Goal: Task Accomplishment & Management: Use online tool/utility

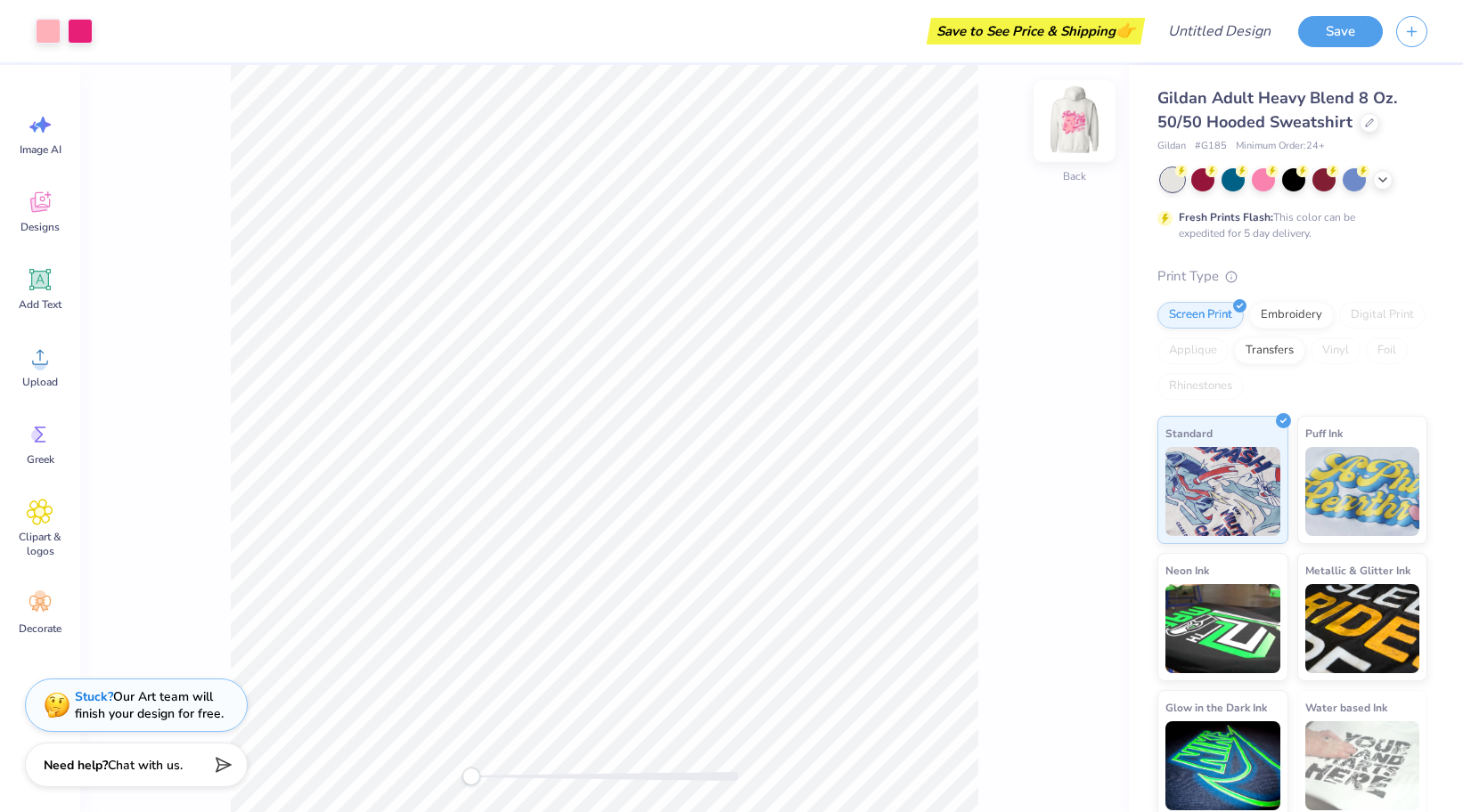
click at [1082, 139] on img at bounding box center [1074, 121] width 72 height 72
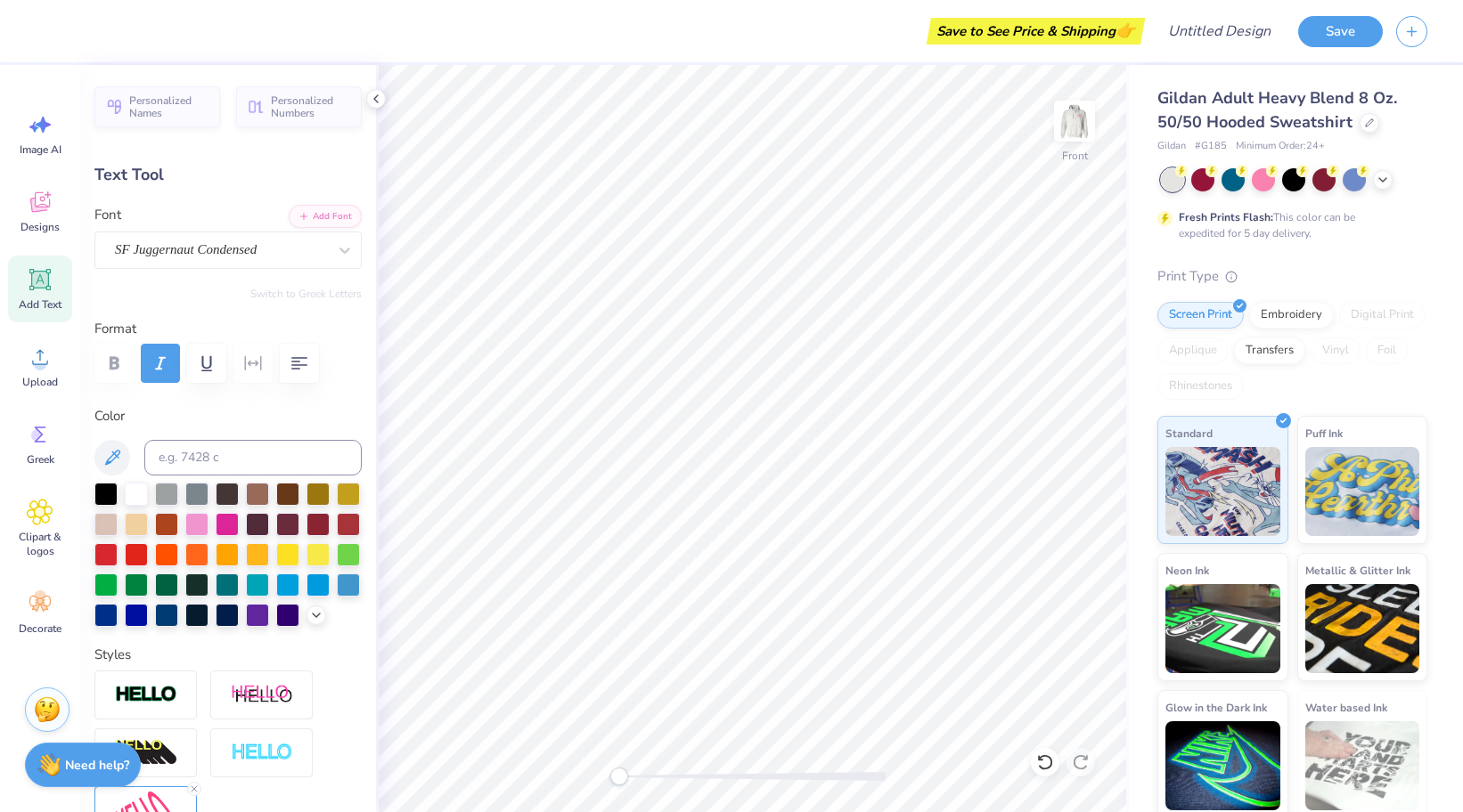
scroll to position [1, 0]
type textarea "GOA"
type input "3.08"
type input "1.49"
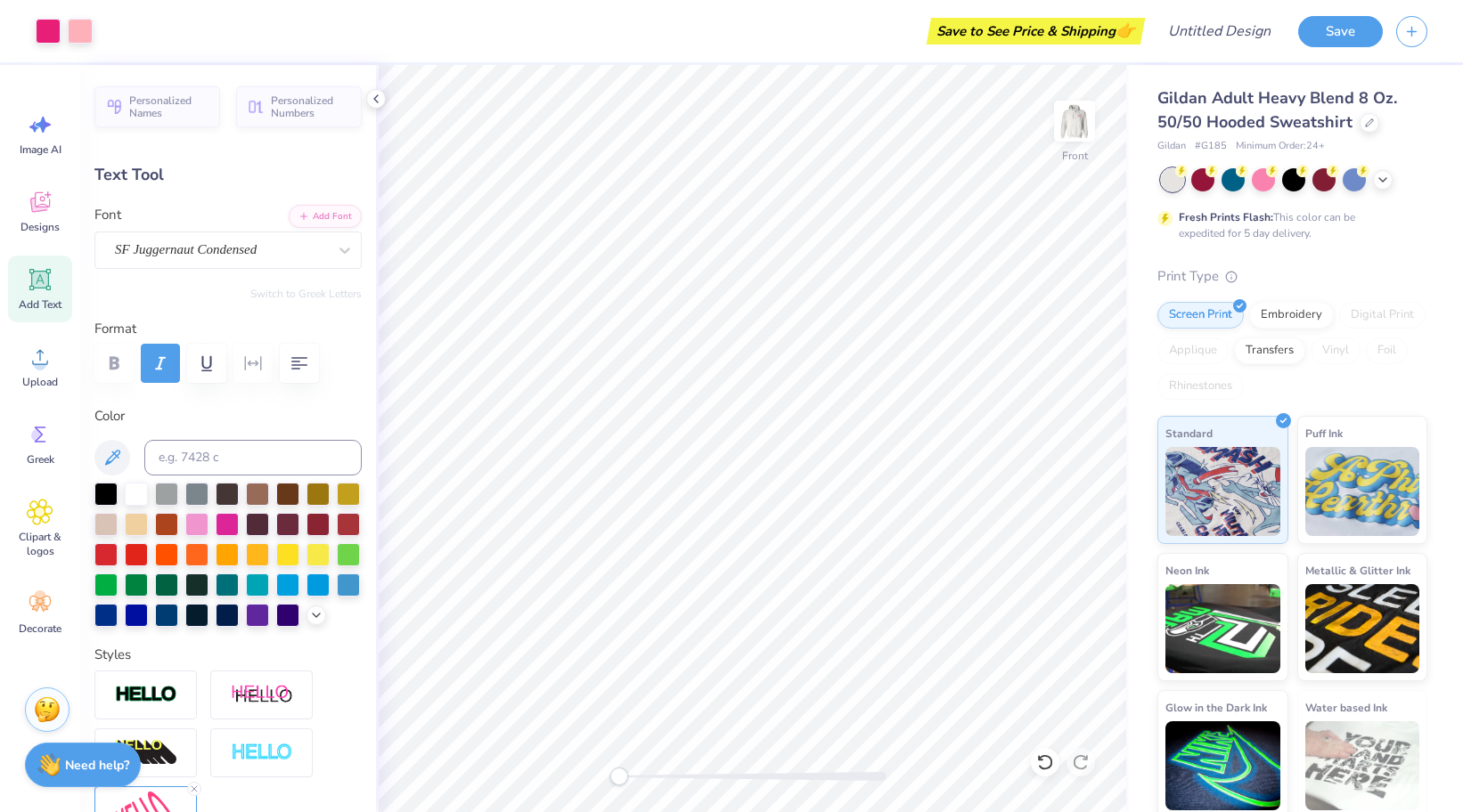
type input "12.80"
type textarea "2025"
type textarea "25-26"
type input "4.83"
type input "1.21"
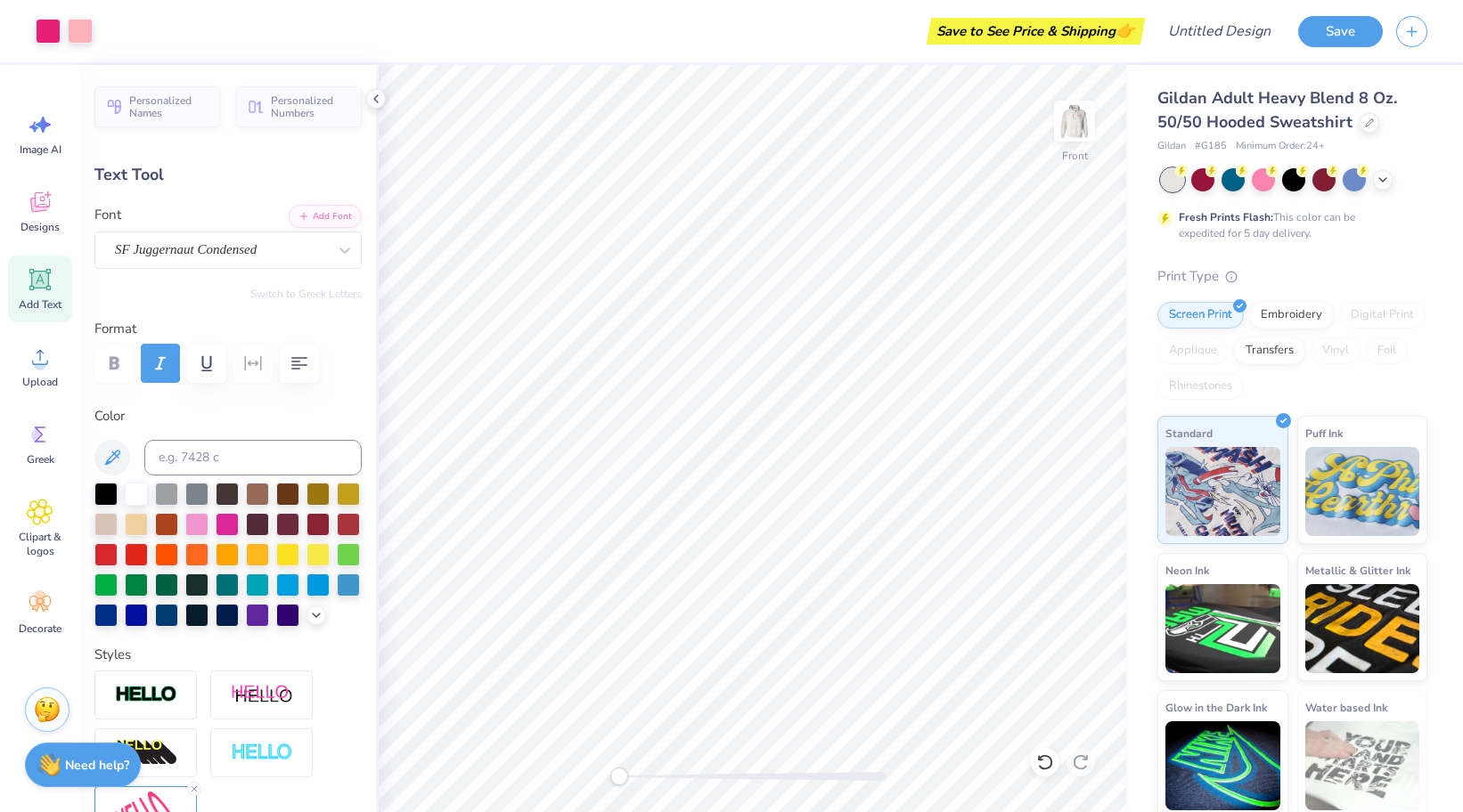
type input "14.96"
type textarea "[MEDICAL_DATA]"
type input "4.73"
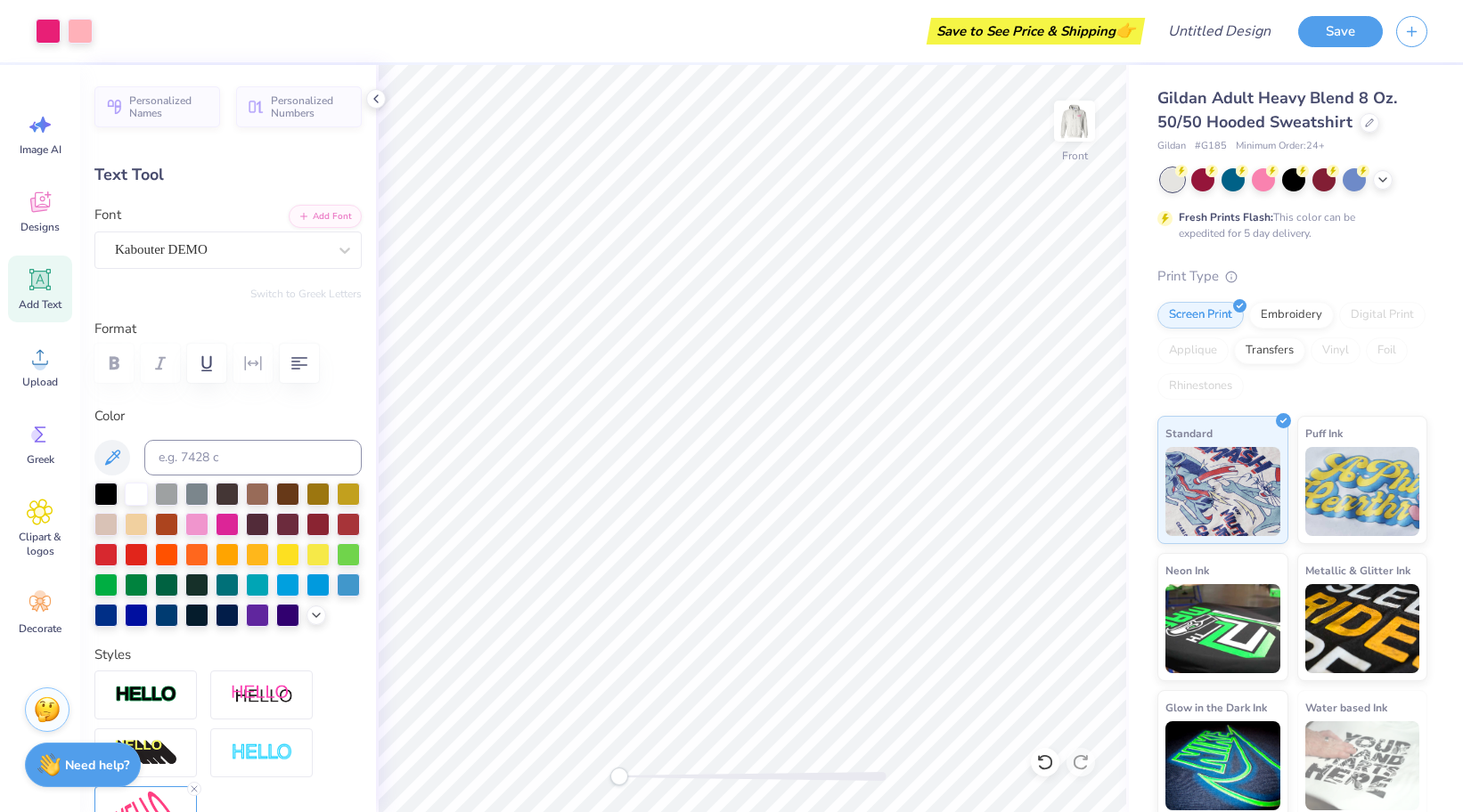
type input "0.86"
type input "15.34"
type input "6.05"
type input "1.11"
type input "15.10"
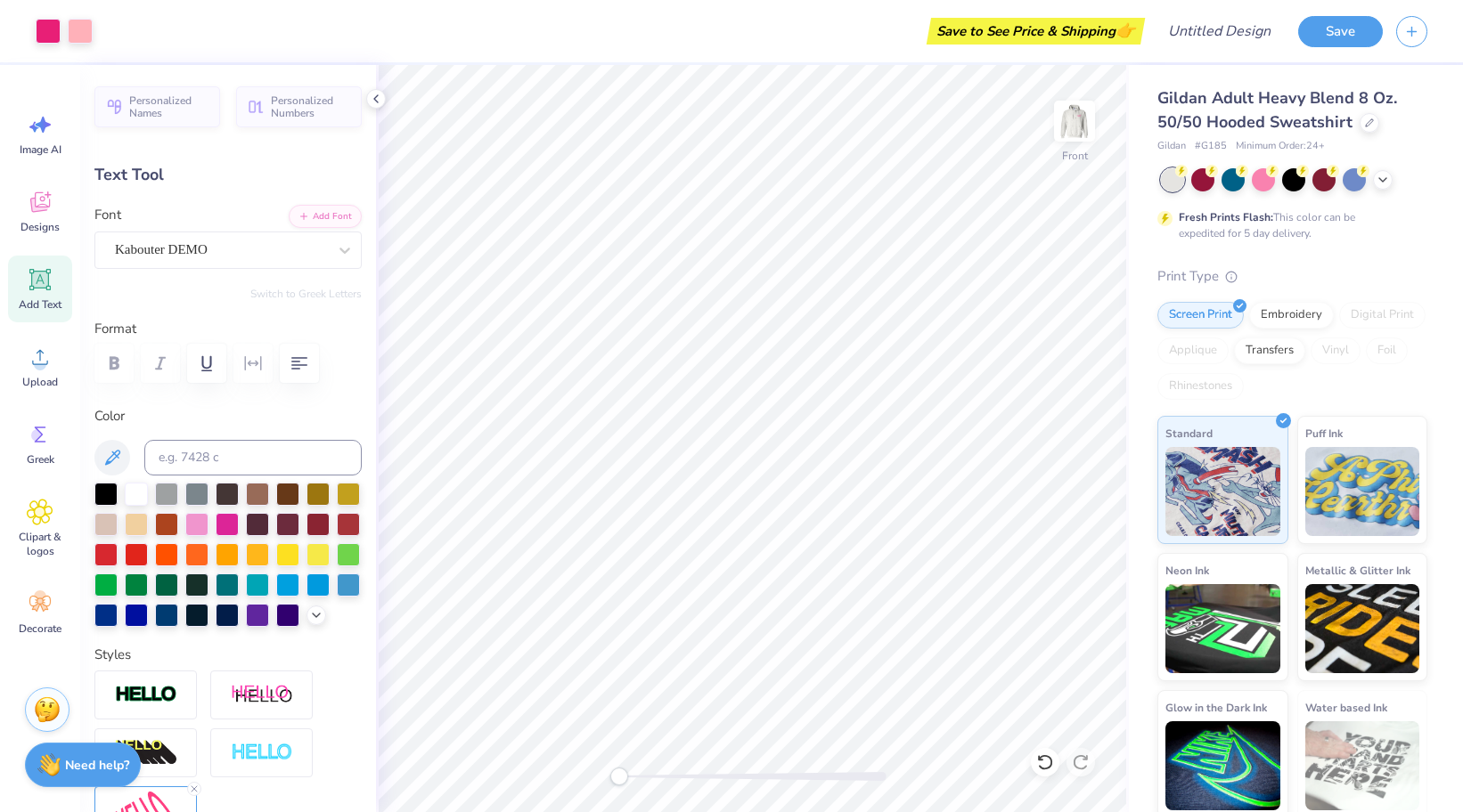
type input "1.64"
type input "0.75"
type input "16.18"
type textarea "awareness"
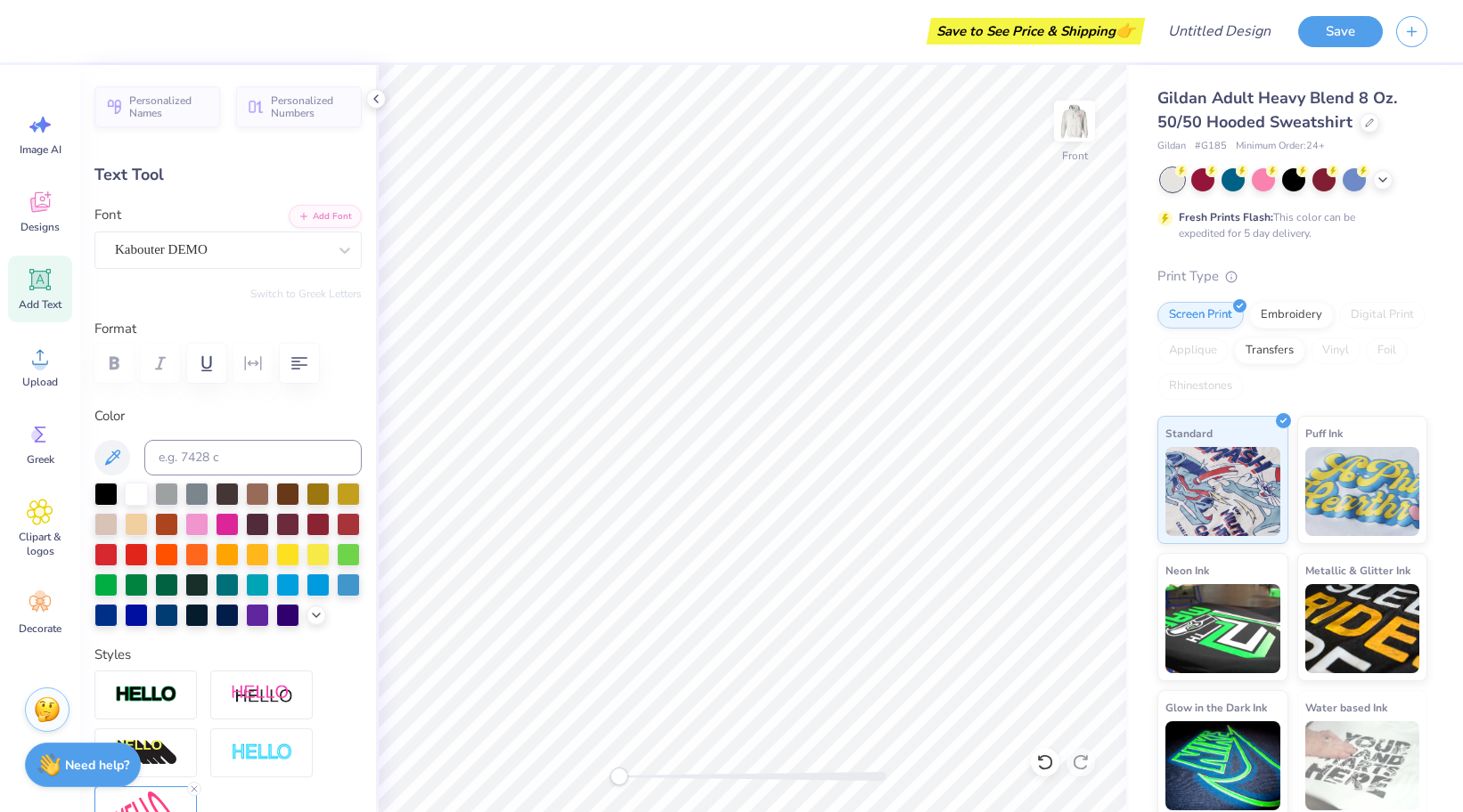
type input "1.86"
type input "0.81"
type input "16.00"
type input "2.74"
type input "1.20"
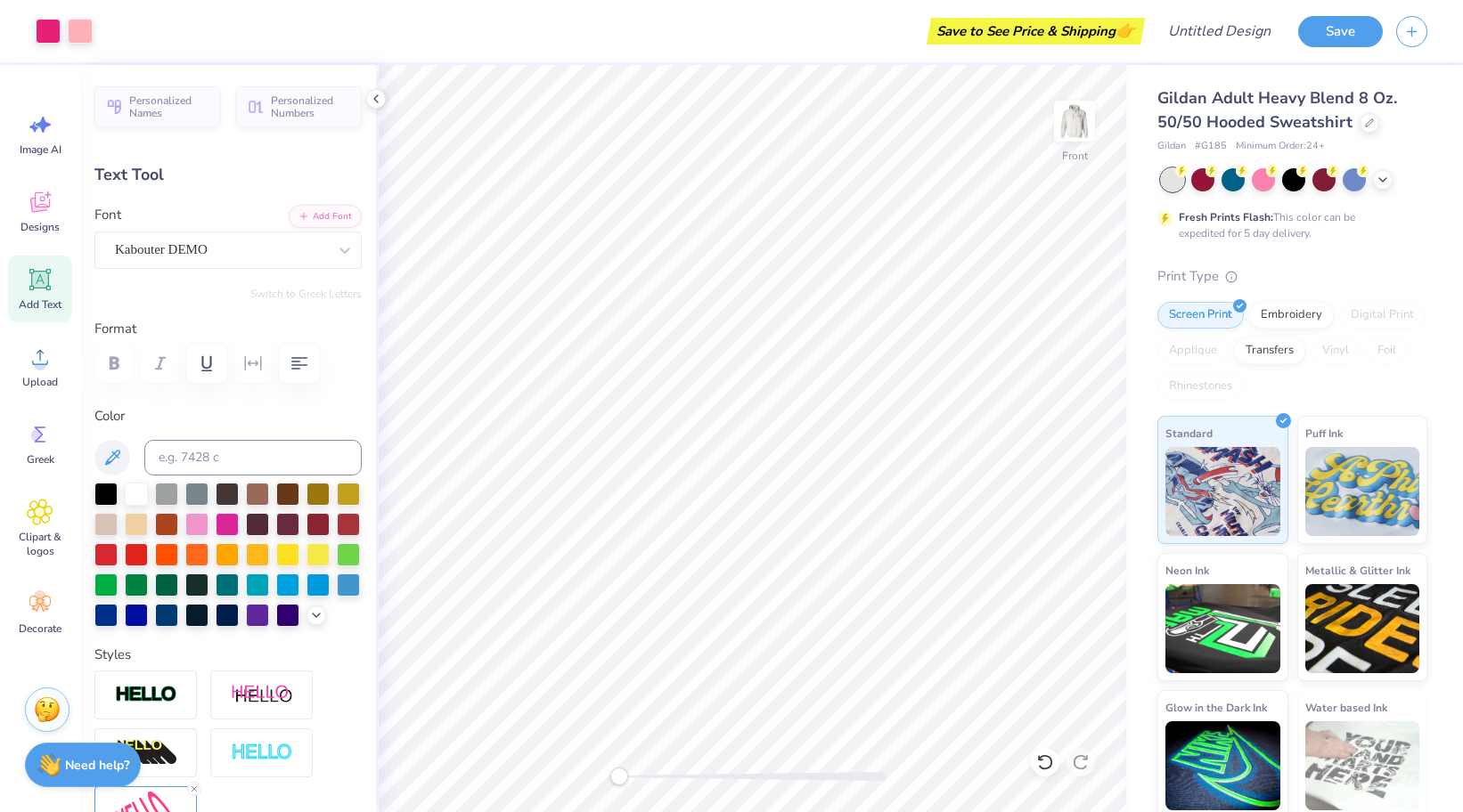
click at [56, 295] on div "Add Text" at bounding box center [40, 289] width 64 height 67
type input "6.58"
type input "1.91"
type input "15.05"
type textarea "awareness"
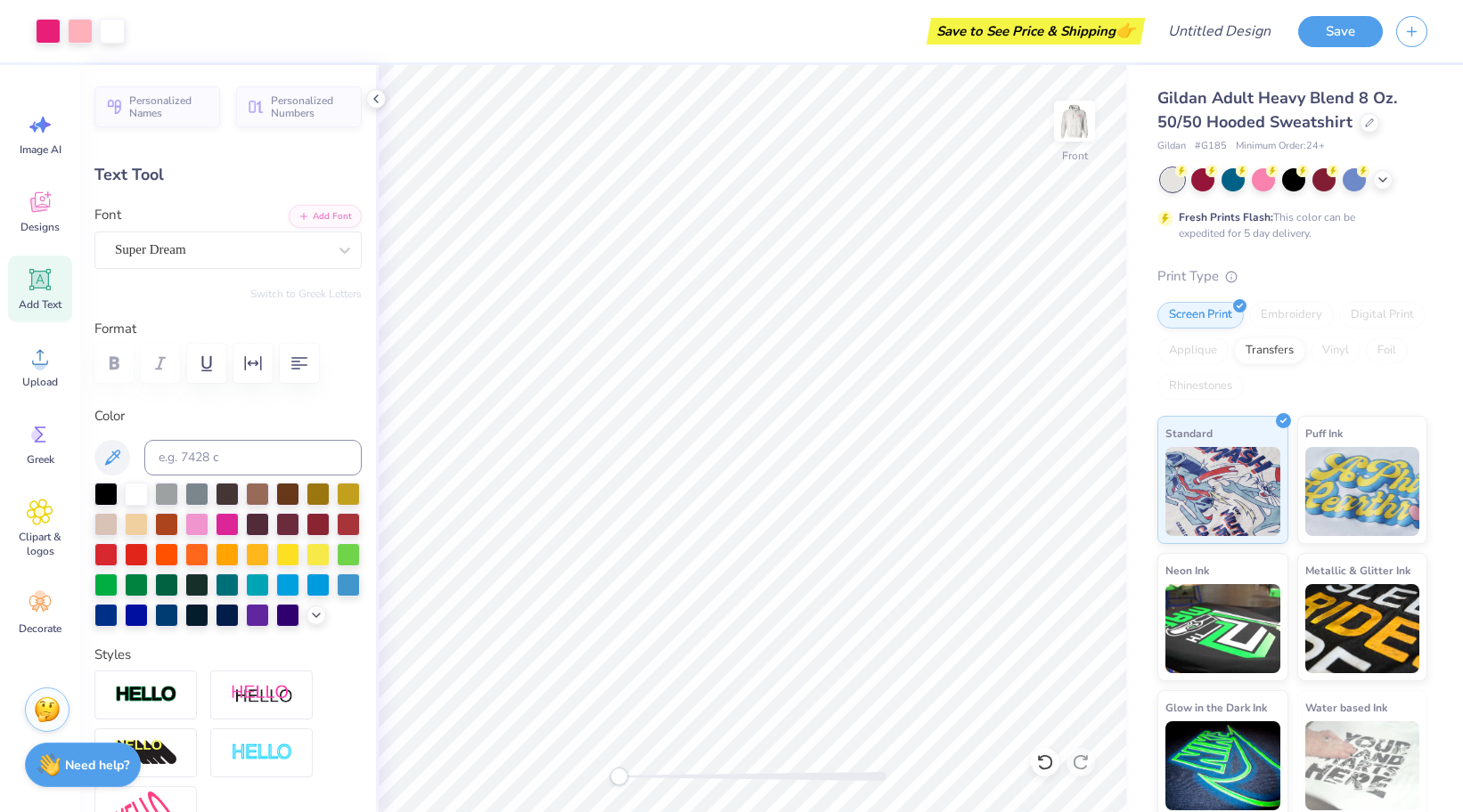
type input "13.48"
type input "1.52"
type input "15.24"
click at [199, 256] on div "Super Dream" at bounding box center [221, 250] width 216 height 28
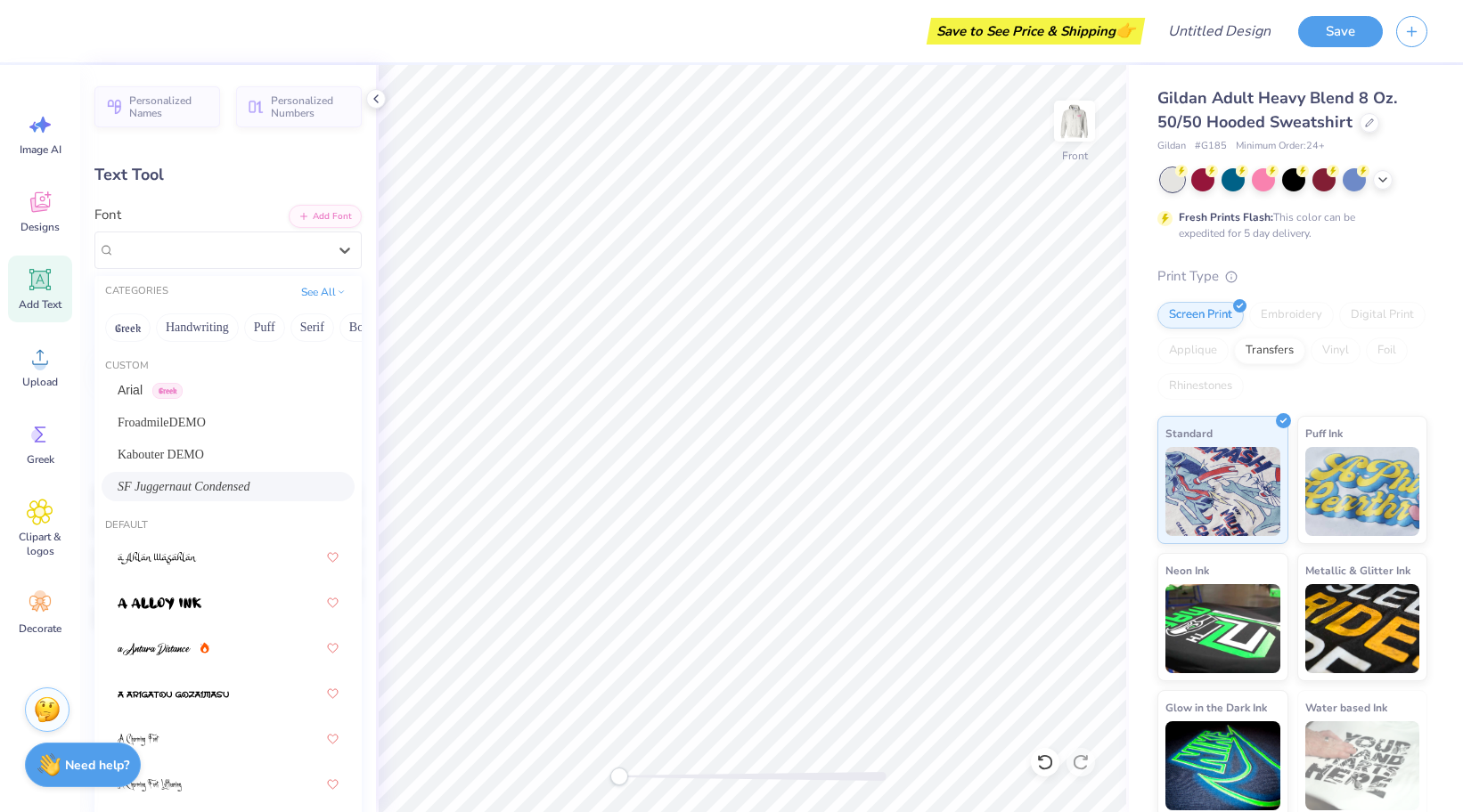
click at [243, 491] on span "SF Juggernaut Condensed" at bounding box center [184, 487] width 133 height 19
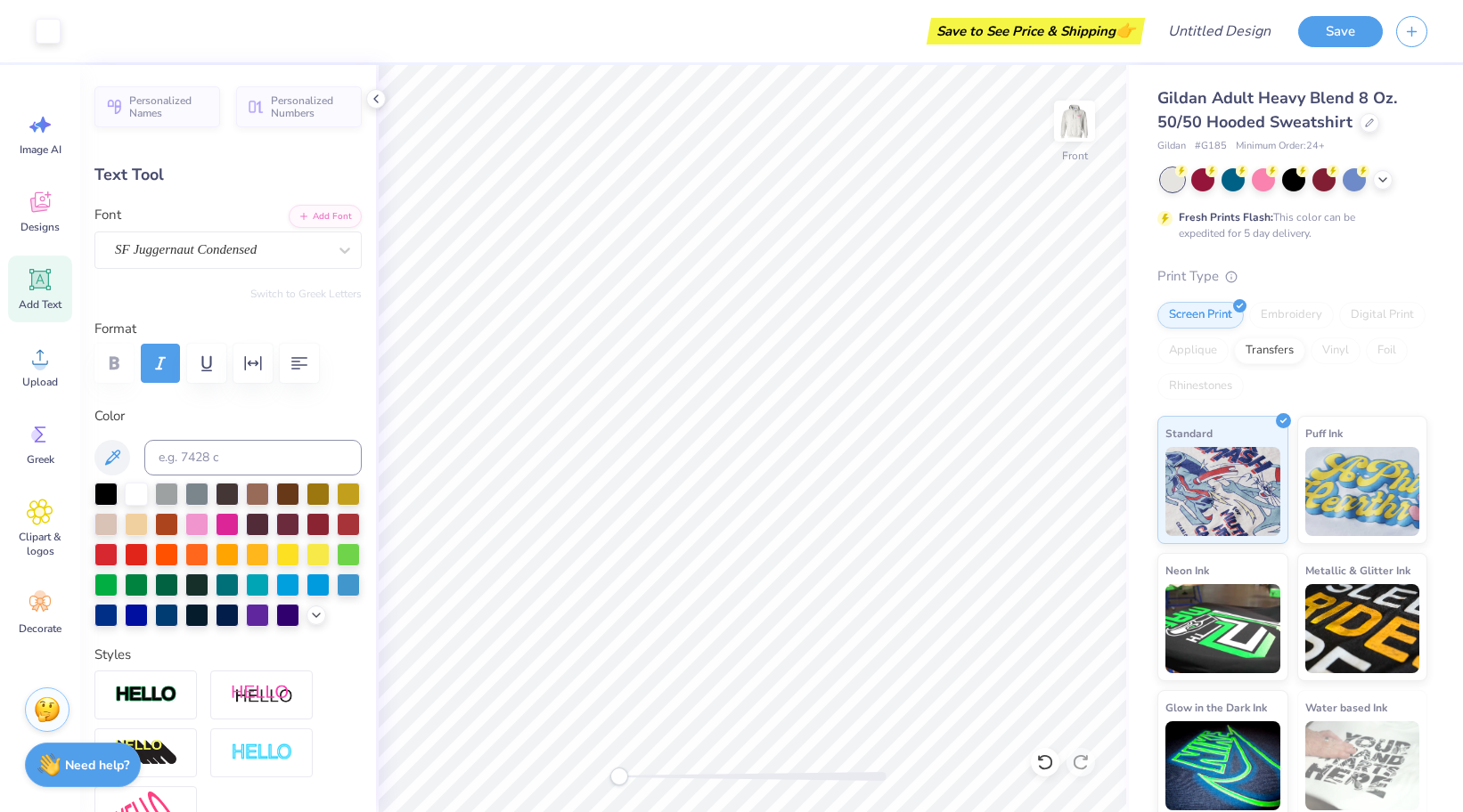
type input "14.33"
type input "1.63"
type input "15.18"
type input "-8.8"
type input "5.23"
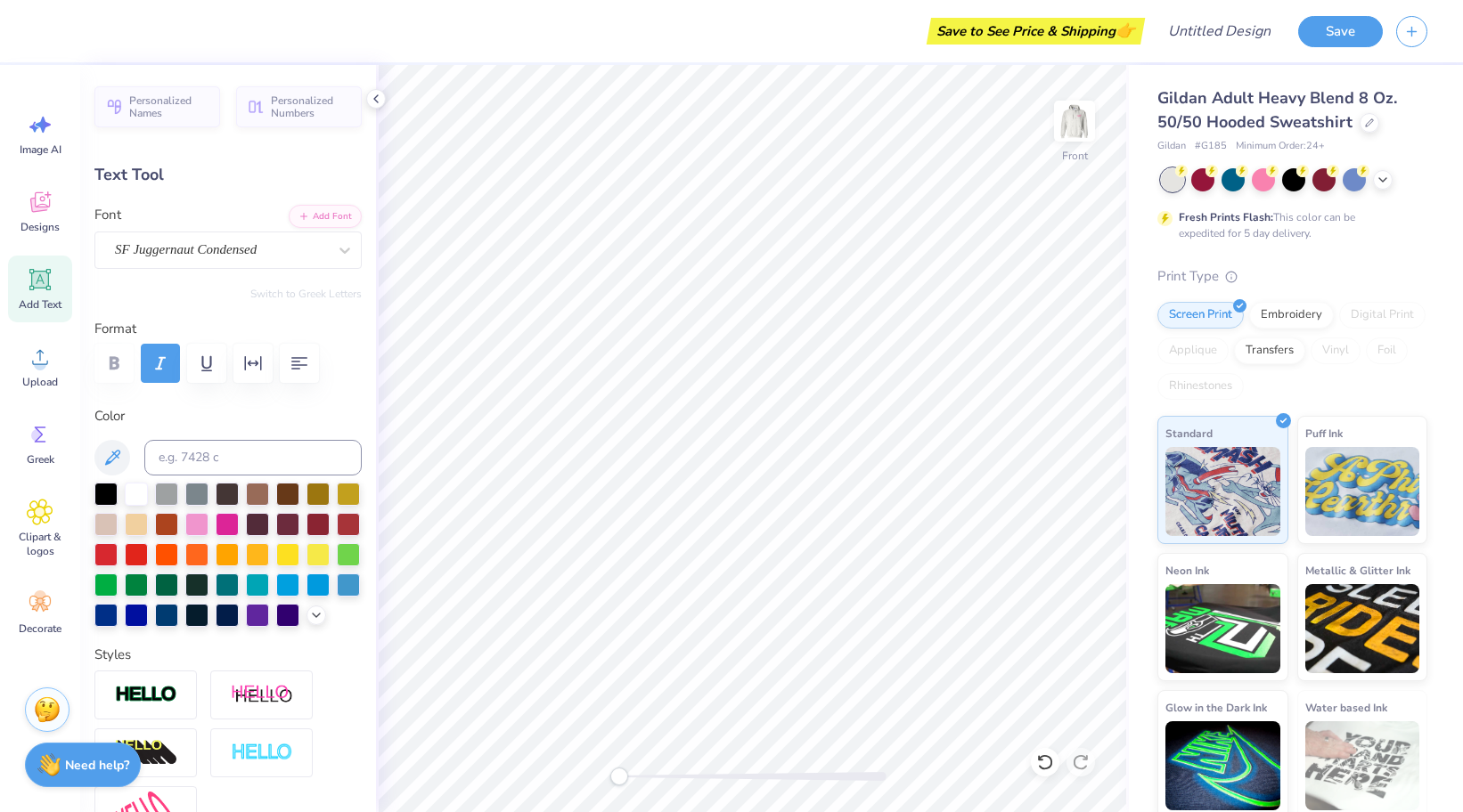
type input "1.40"
type input "16.50"
type input "6.05"
type input "1.11"
type input "15.10"
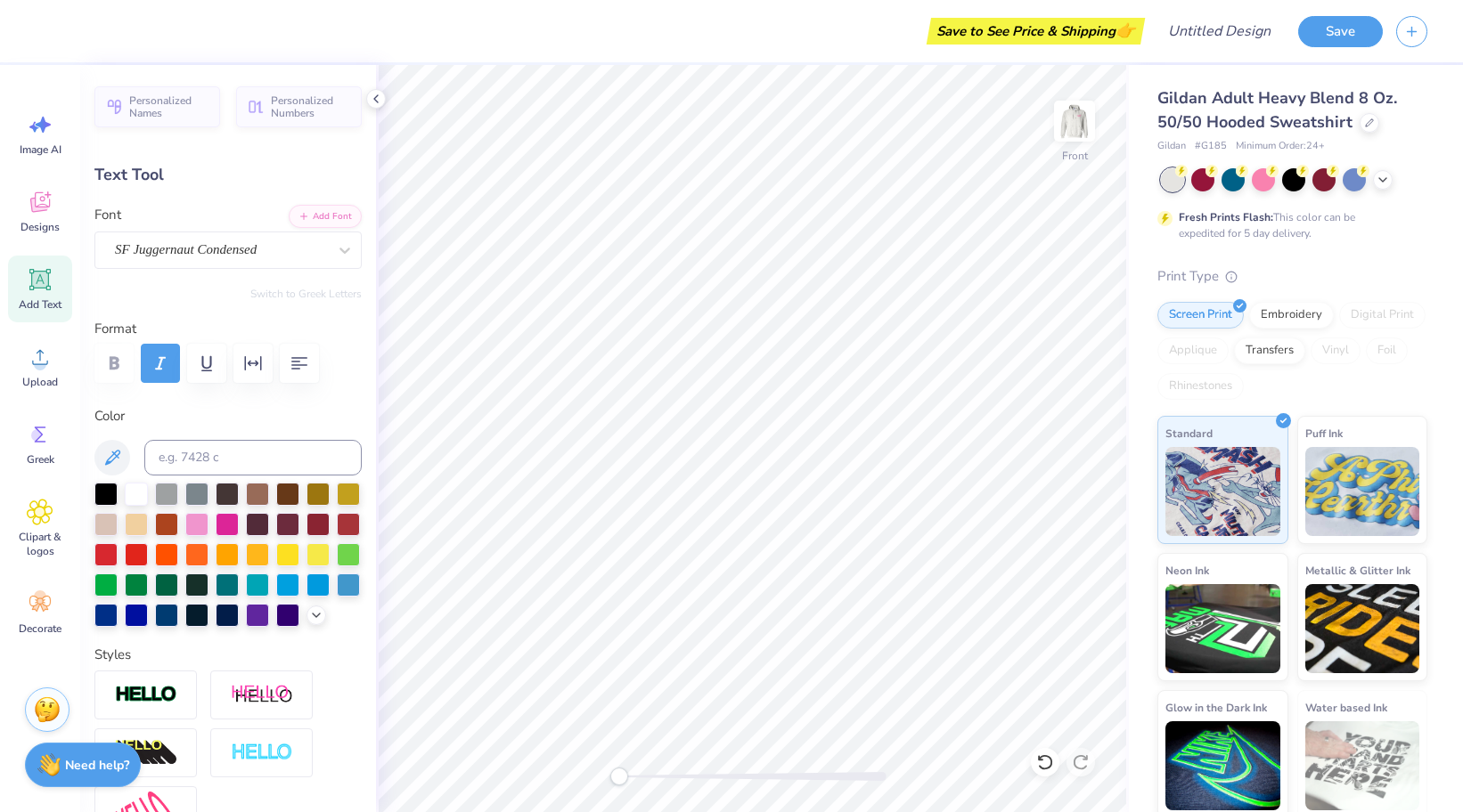
type input "0.0"
type input "15.65"
type input "-7.6"
type input "6.05"
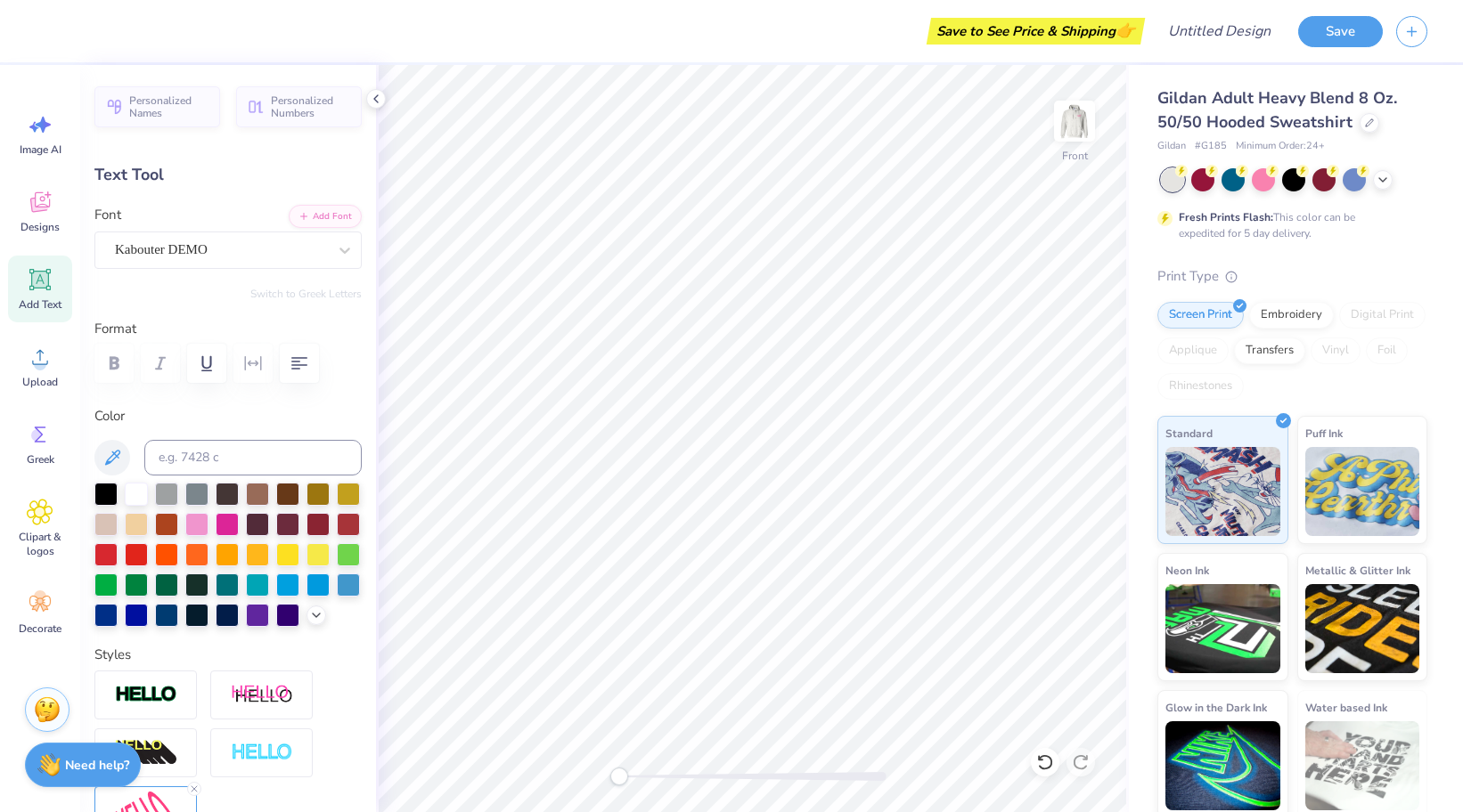
type input "1.11"
type input "15.10"
type input "0.0"
type input "5.26"
type input "1.29"
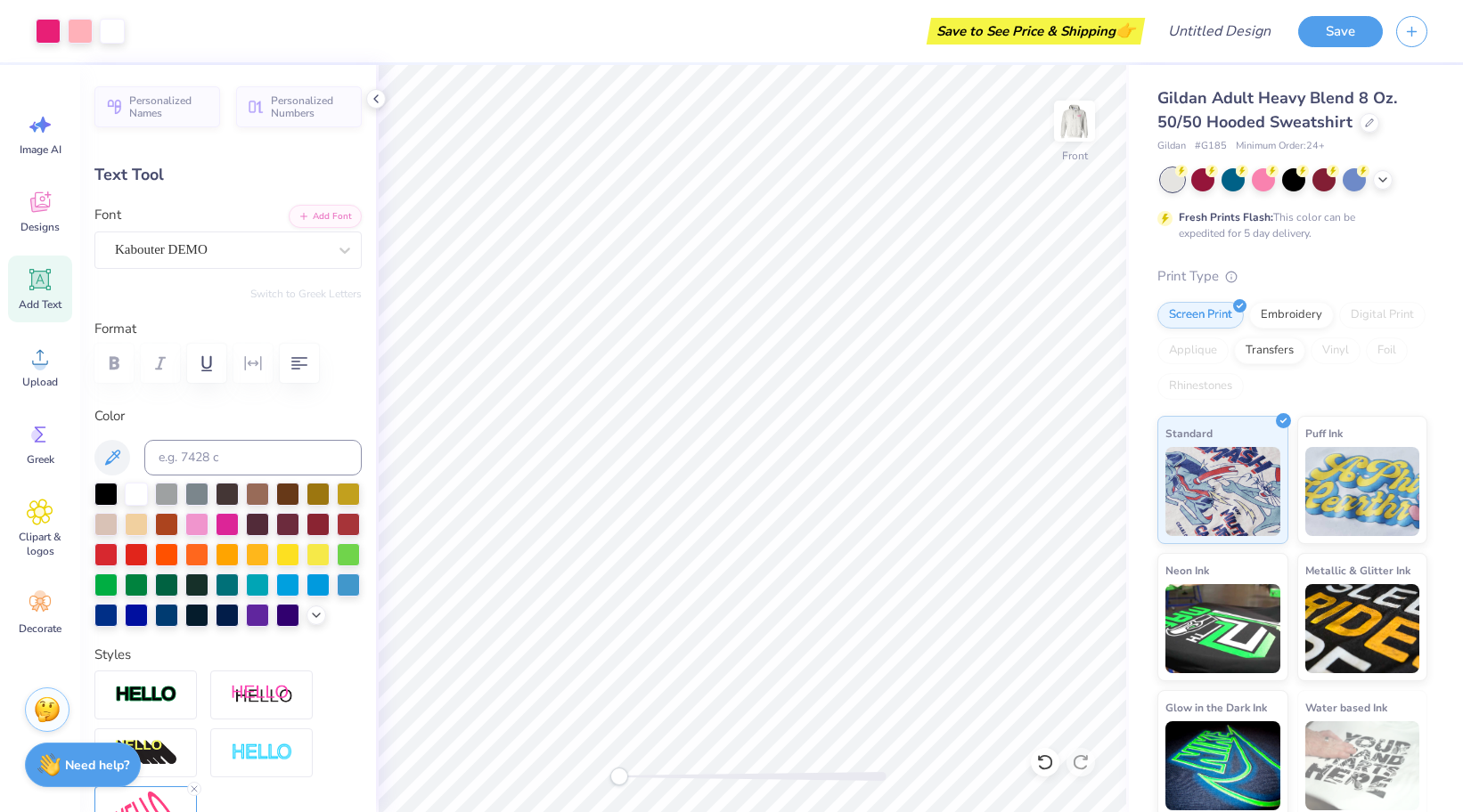
type input "15.71"
type input "0.0"
type input "5.30"
type input "1.07"
type input "15.76"
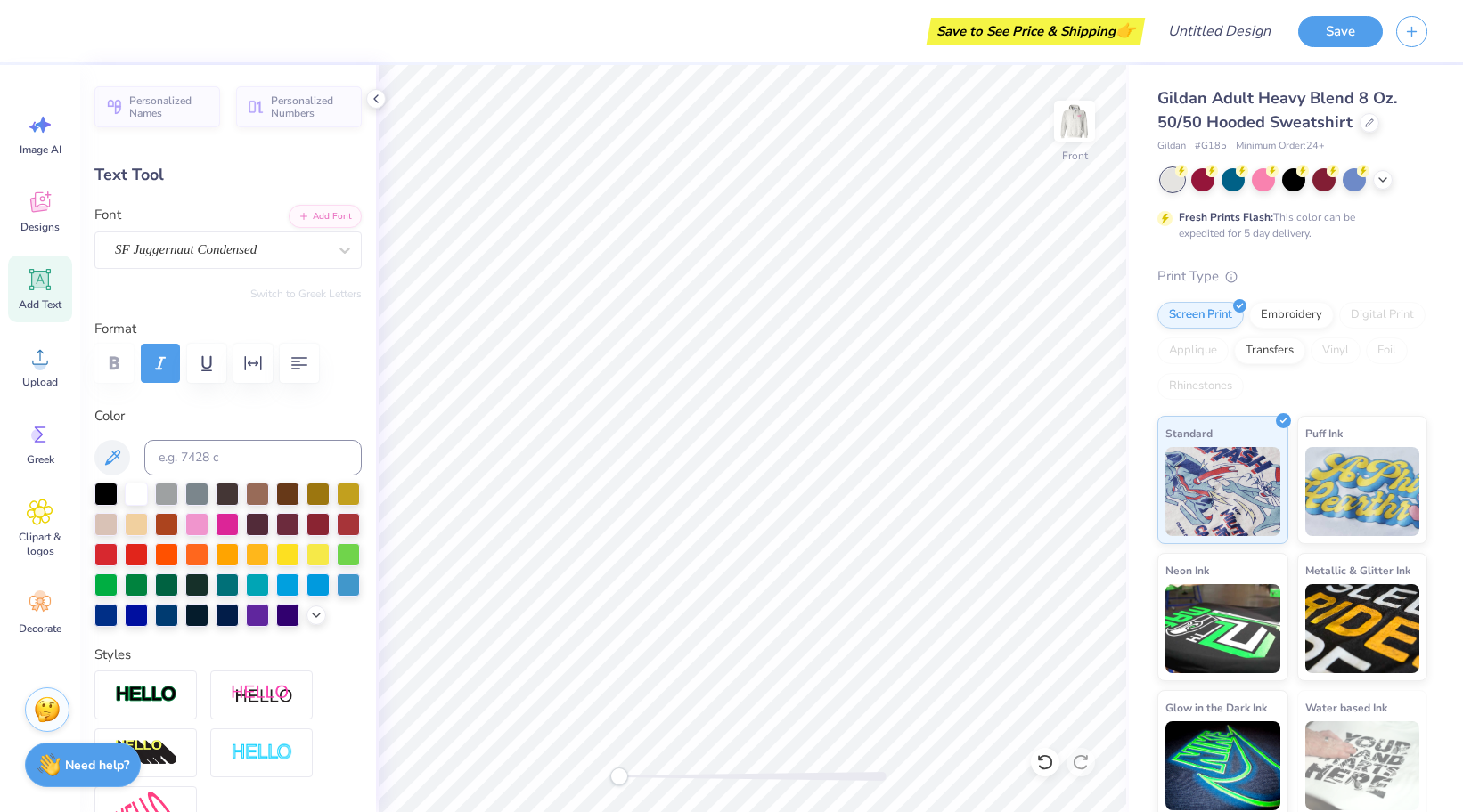
type input "0.0"
type input "5.28"
type input "1.19"
type input "15.70"
click at [227, 512] on div at bounding box center [227, 522] width 23 height 23
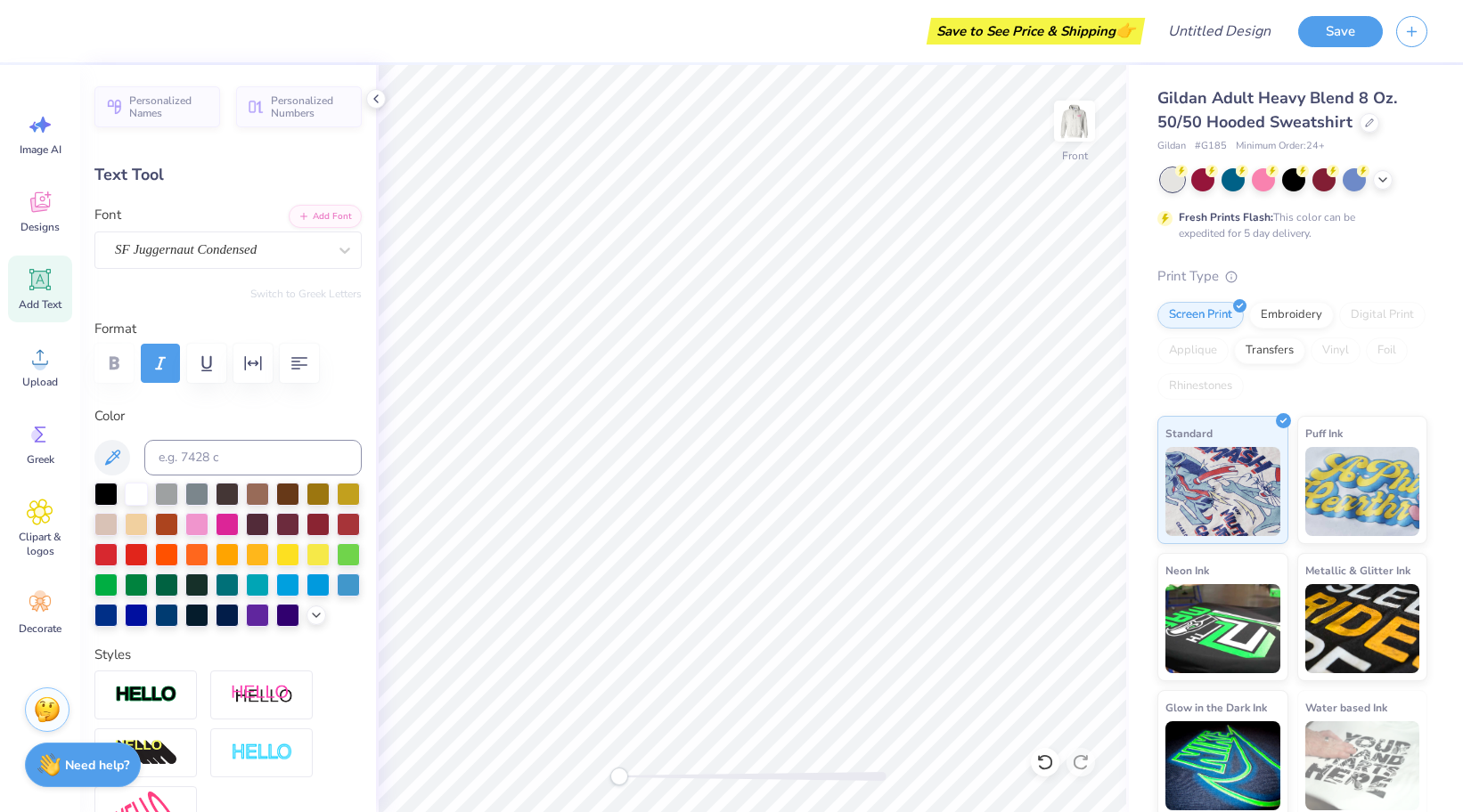
type input "0.0"
type input "6.05"
type input "1.11"
type input "15.10"
type input "5.28"
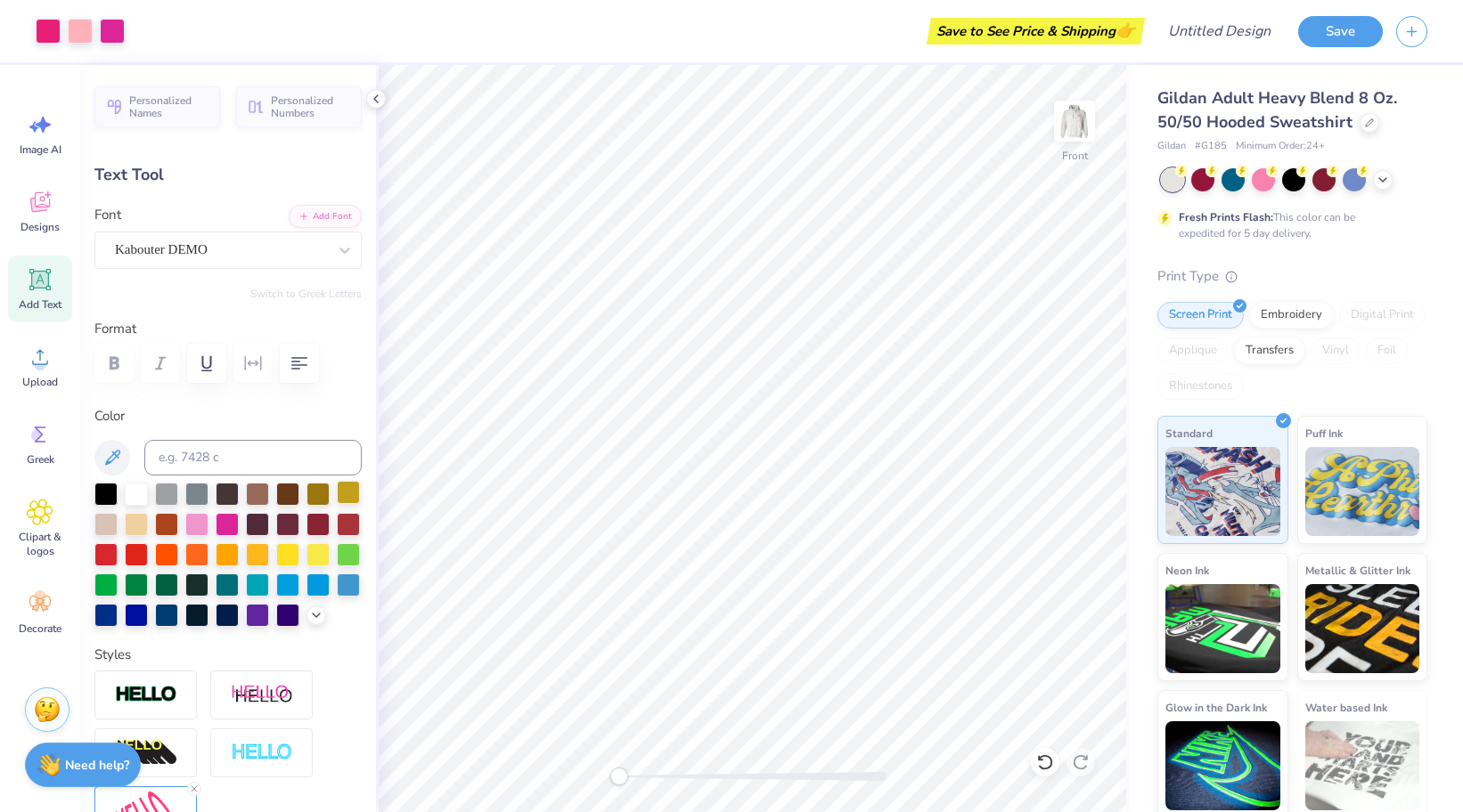
type input "1.19"
type input "15.70"
type input "-6.4"
click at [243, 447] on input at bounding box center [253, 458] width 217 height 35
type input "7482"
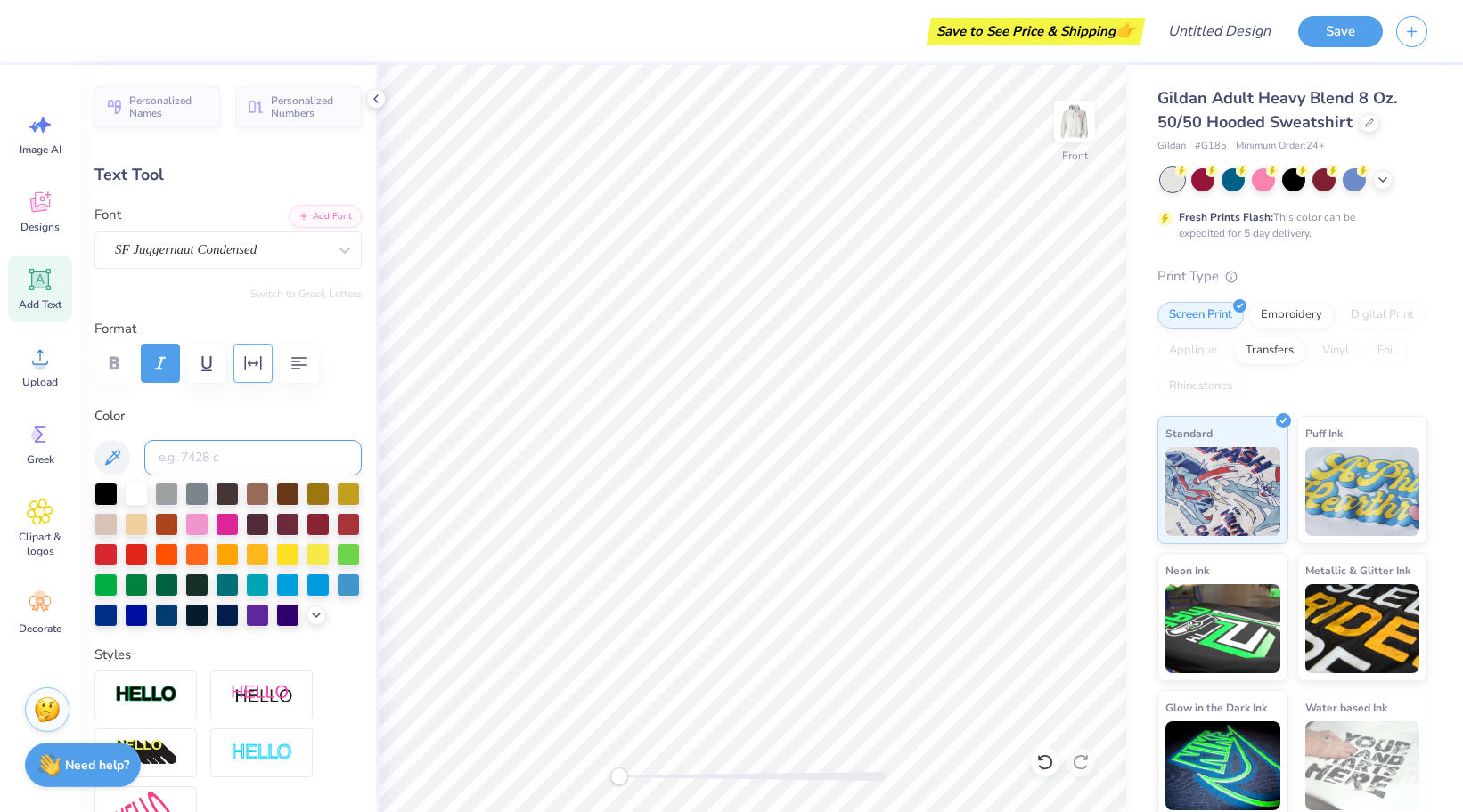
scroll to position [43, 0]
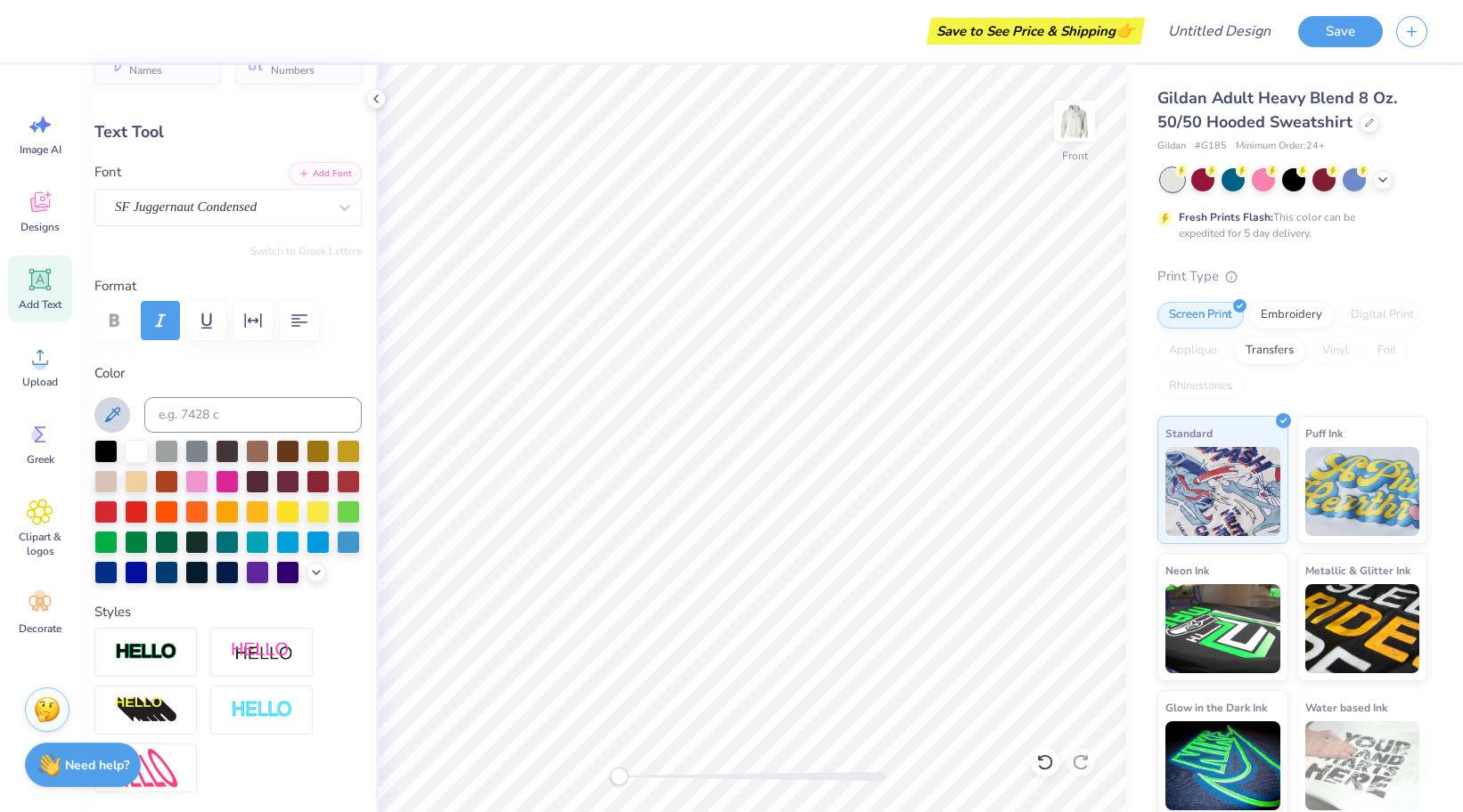
click at [119, 404] on icon at bounding box center [112, 414] width 21 height 21
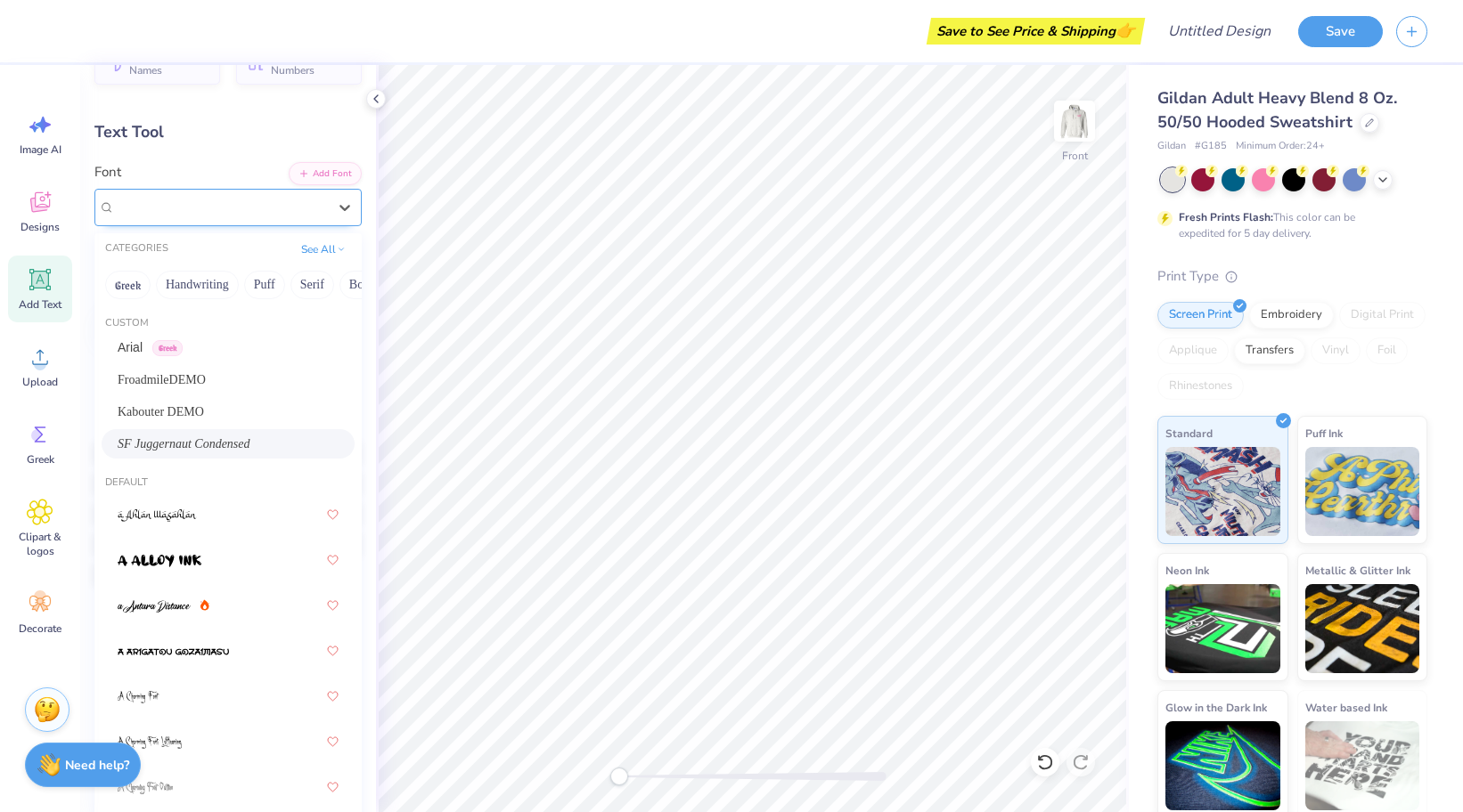
click at [254, 217] on div at bounding box center [221, 207] width 212 height 24
click at [221, 413] on div "Kabouter DEMO" at bounding box center [229, 412] width 221 height 19
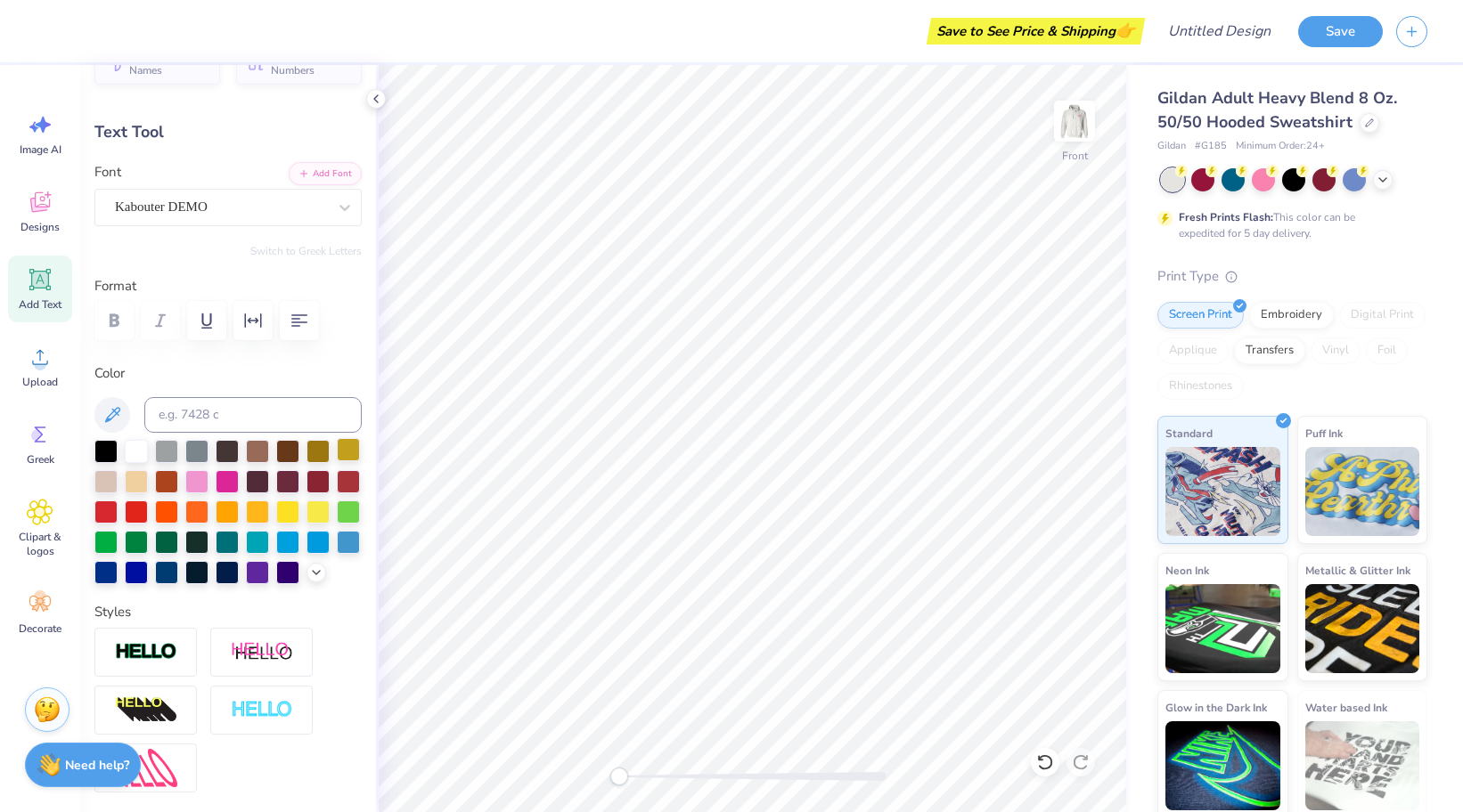
type input "0.0"
type input "3.44"
type input "0.85"
type input "15.86"
type input "0.0"
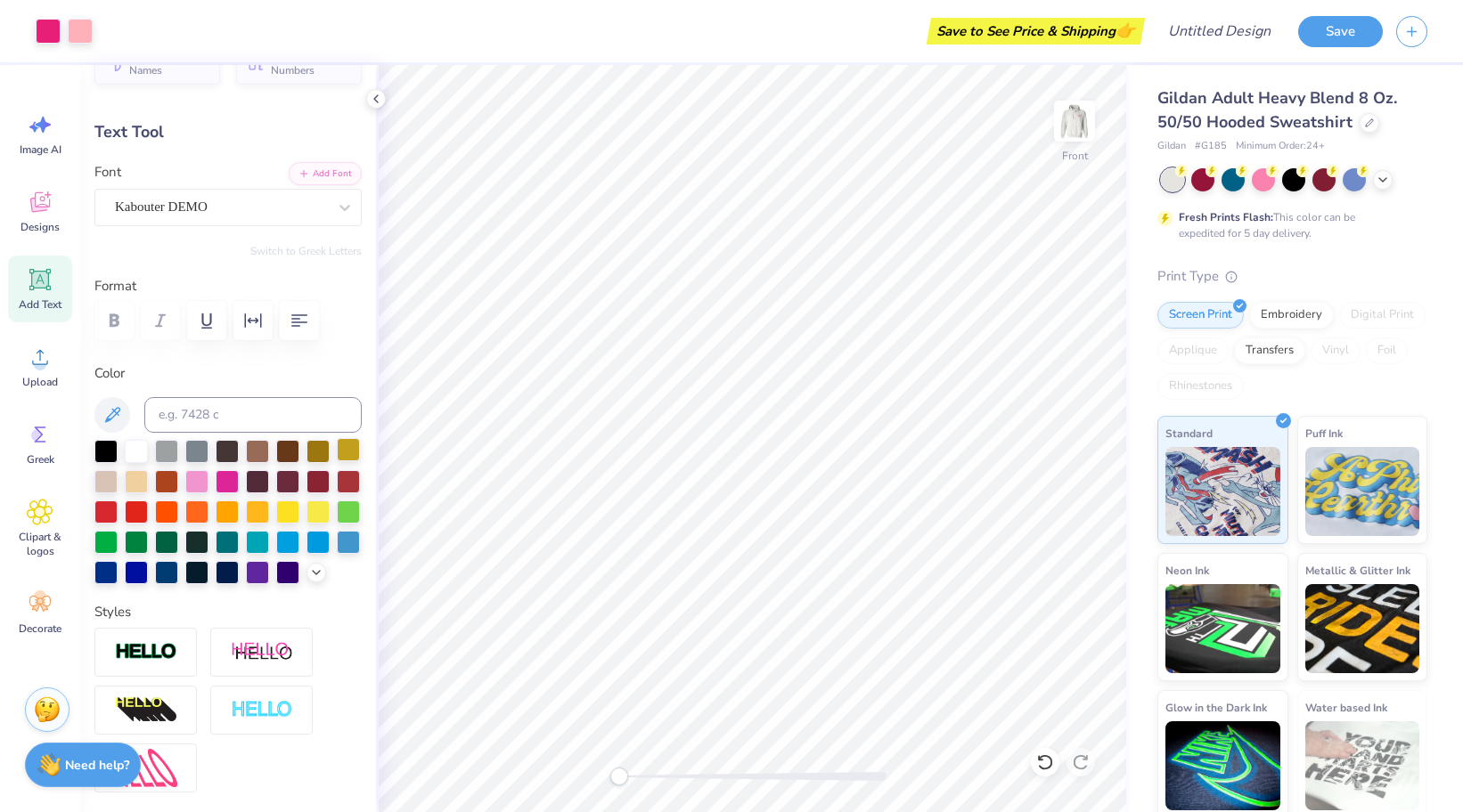
type input "6.05"
type input "1.11"
type input "15.10"
type input "3.44"
type input "0.85"
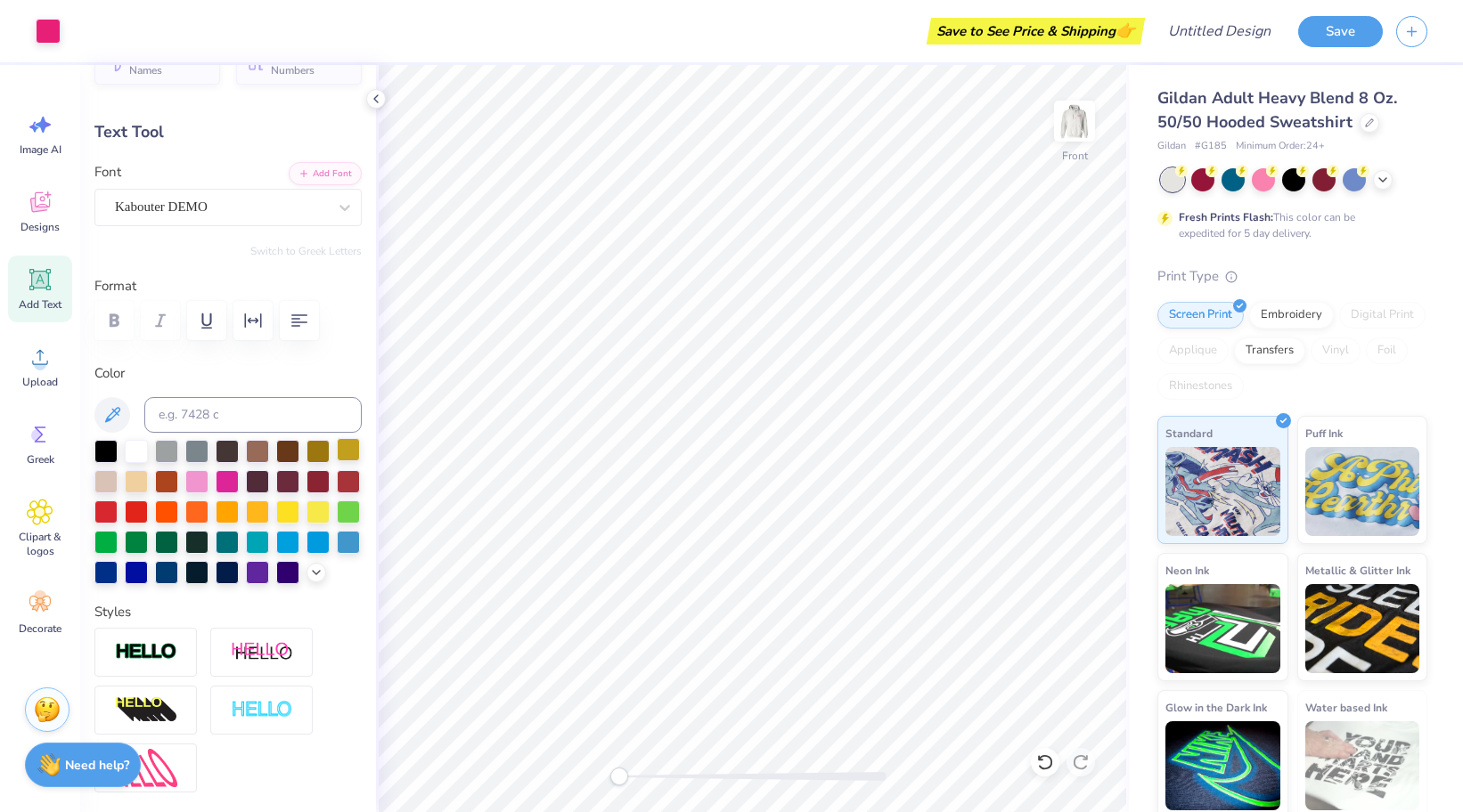
type input "16.00"
type input "-6.4"
type input "6.05"
type input "1.11"
type input "15.10"
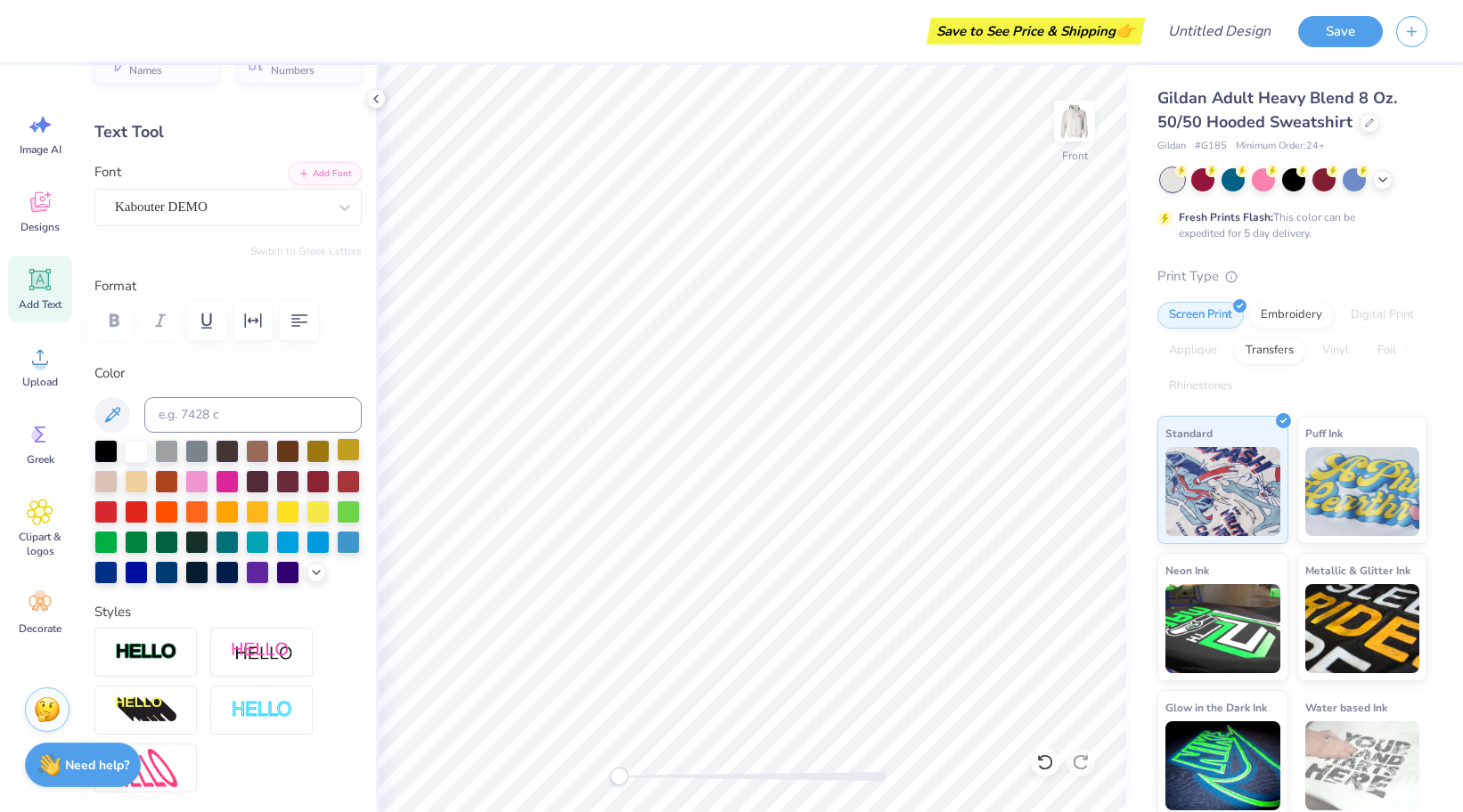
type input "0.0"
type input "3.44"
type input "0.85"
type input "16.00"
type input "-6.4"
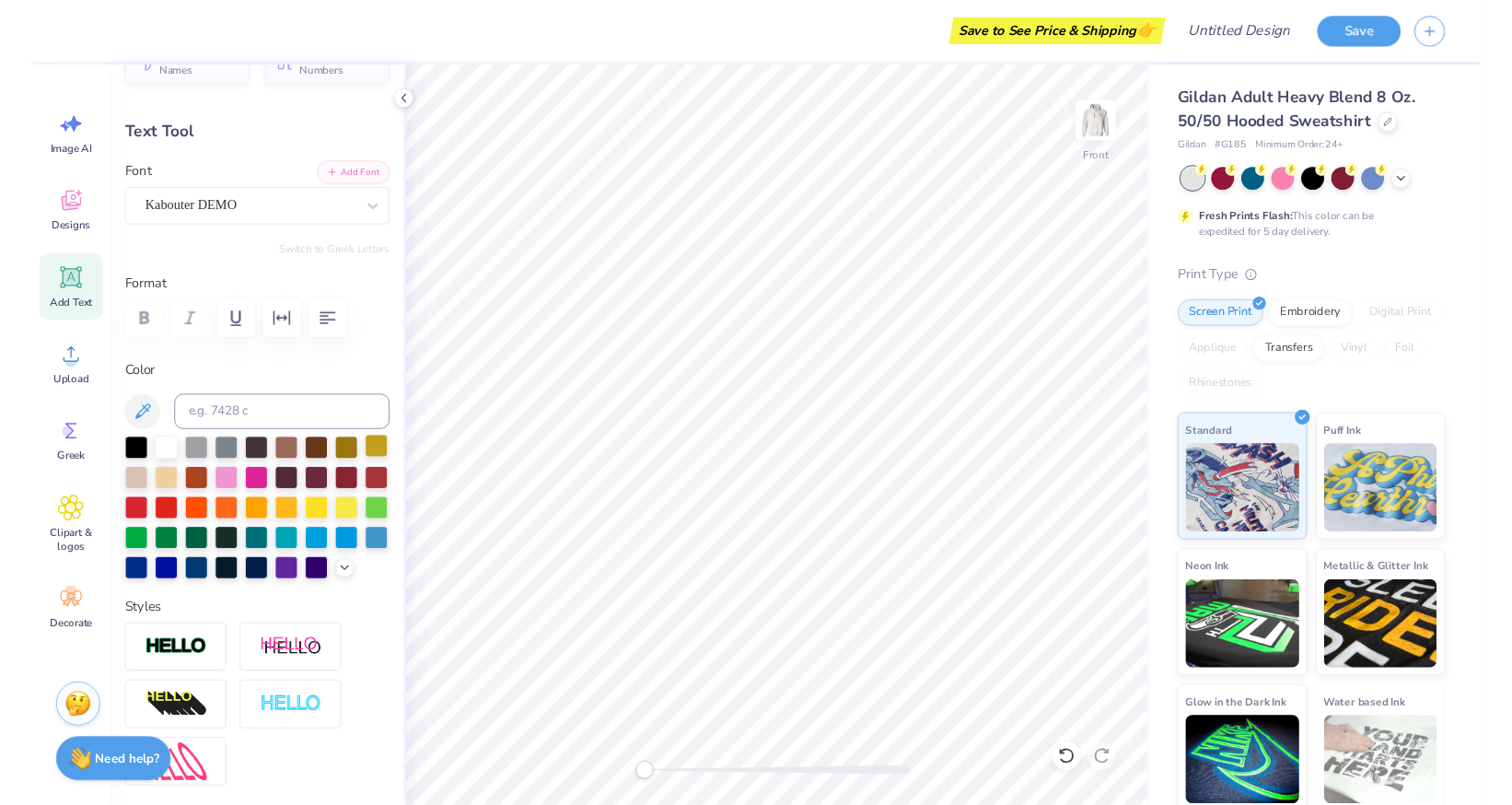
scroll to position [1, 6]
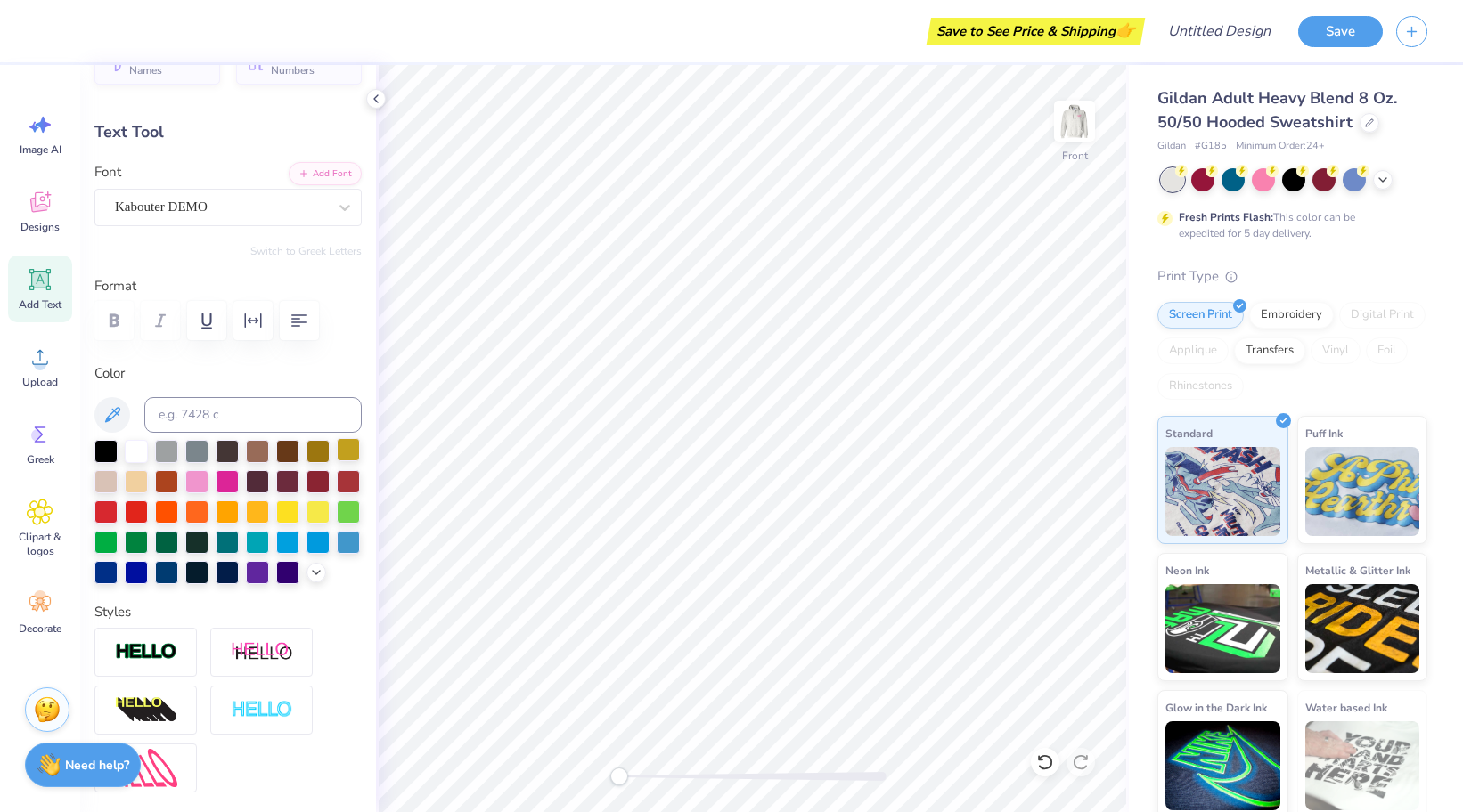
type textarea "awareness club"
type input "0.0"
type input "5.02"
type input "1.23"
type input "15.84"
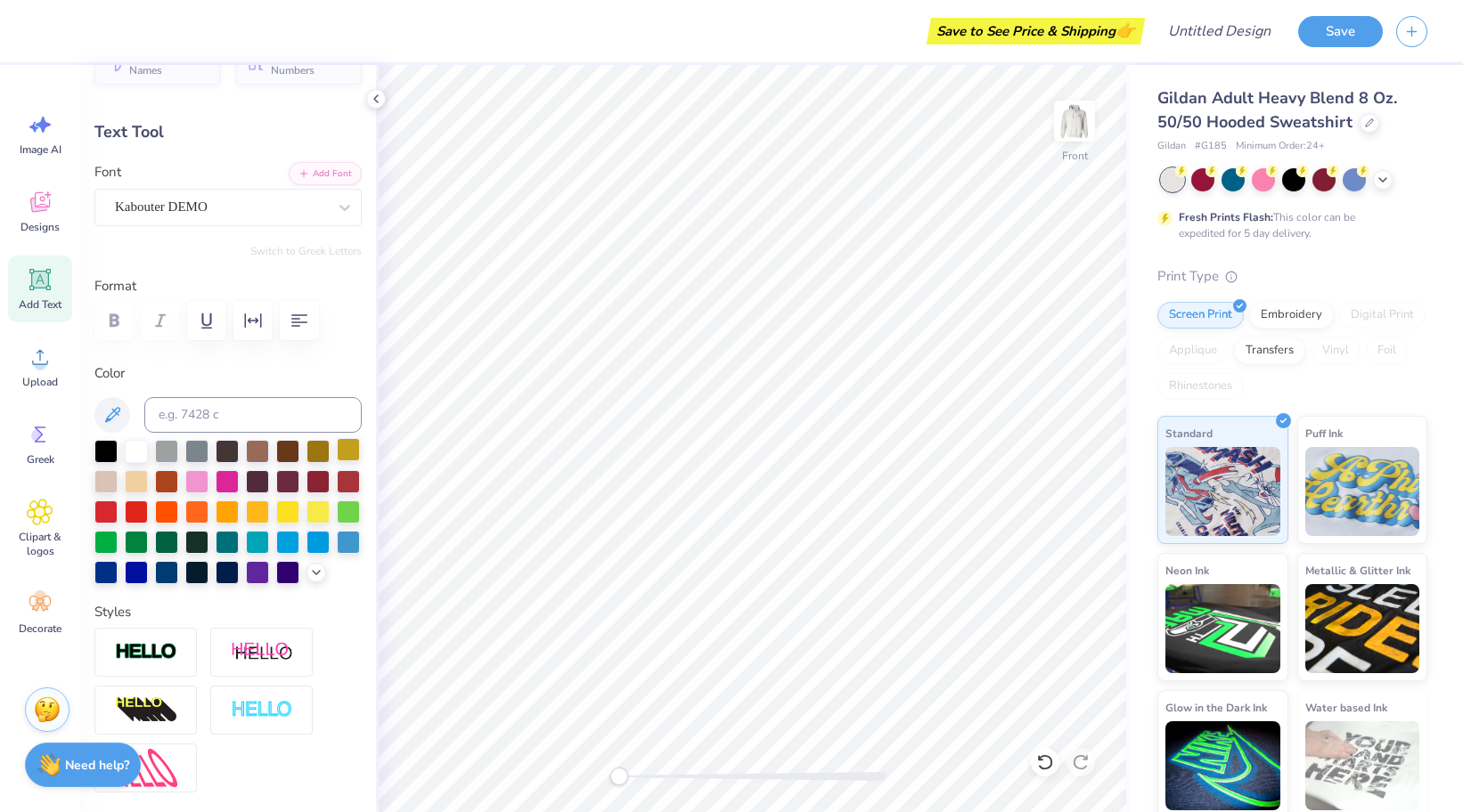
type input "0.0"
type input "16.00"
type input "0.0"
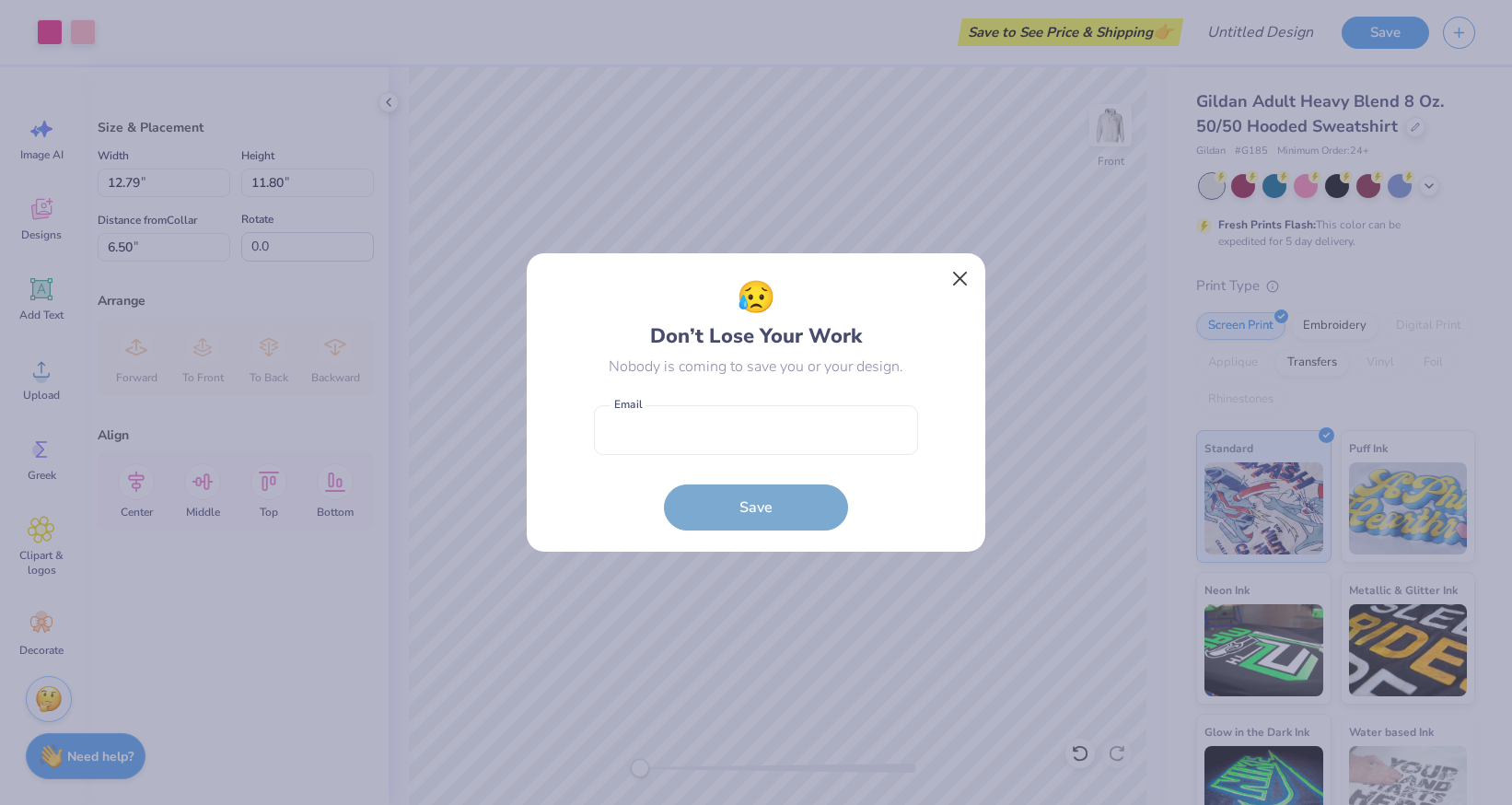
click at [956, 286] on button "Close" at bounding box center [961, 279] width 35 height 35
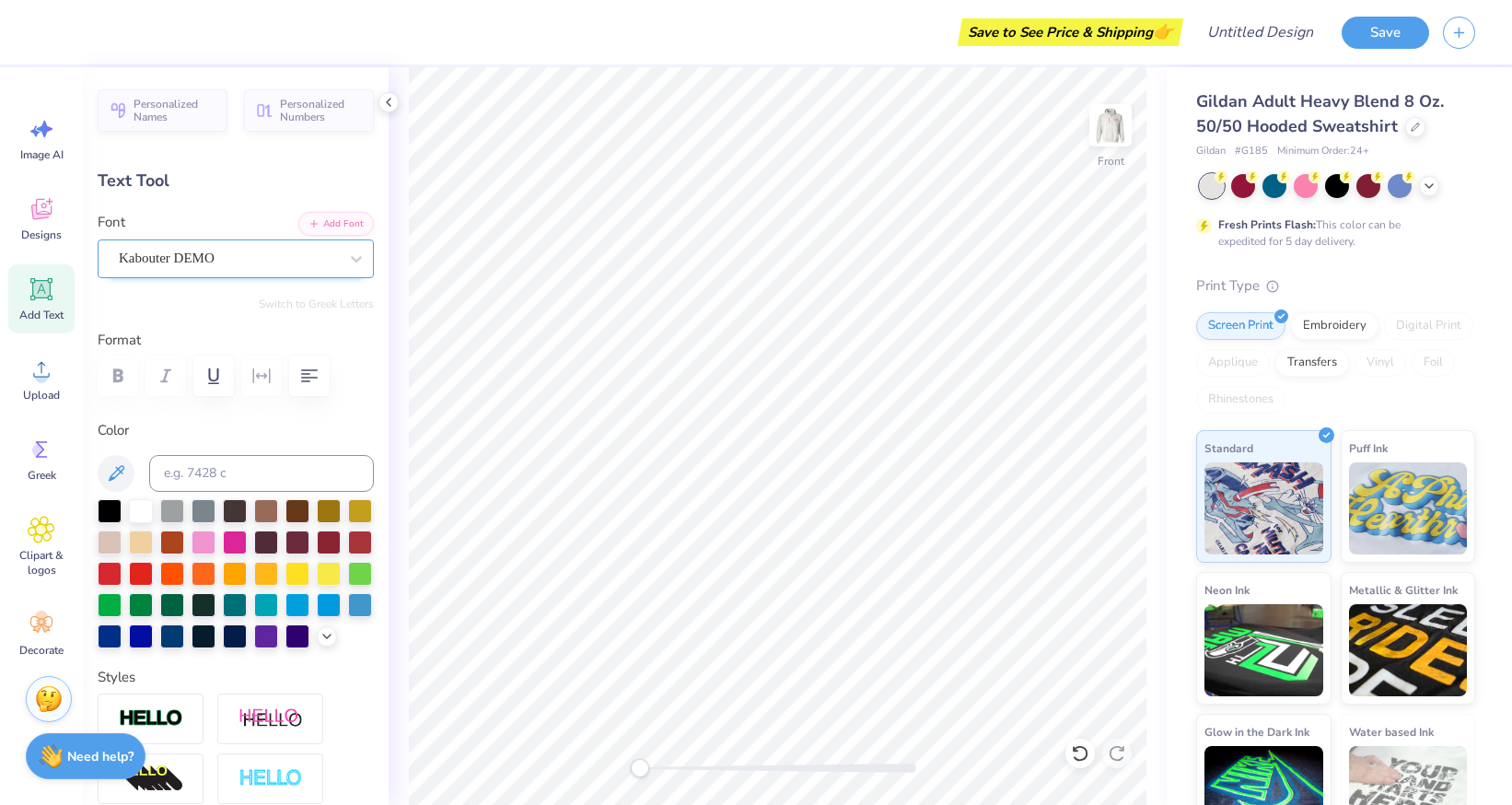
click at [248, 269] on div at bounding box center [229, 258] width 219 height 25
type input "6.80"
type input "3.50"
type input "6.50"
click at [40, 228] on span "Designs" at bounding box center [41, 234] width 40 height 14
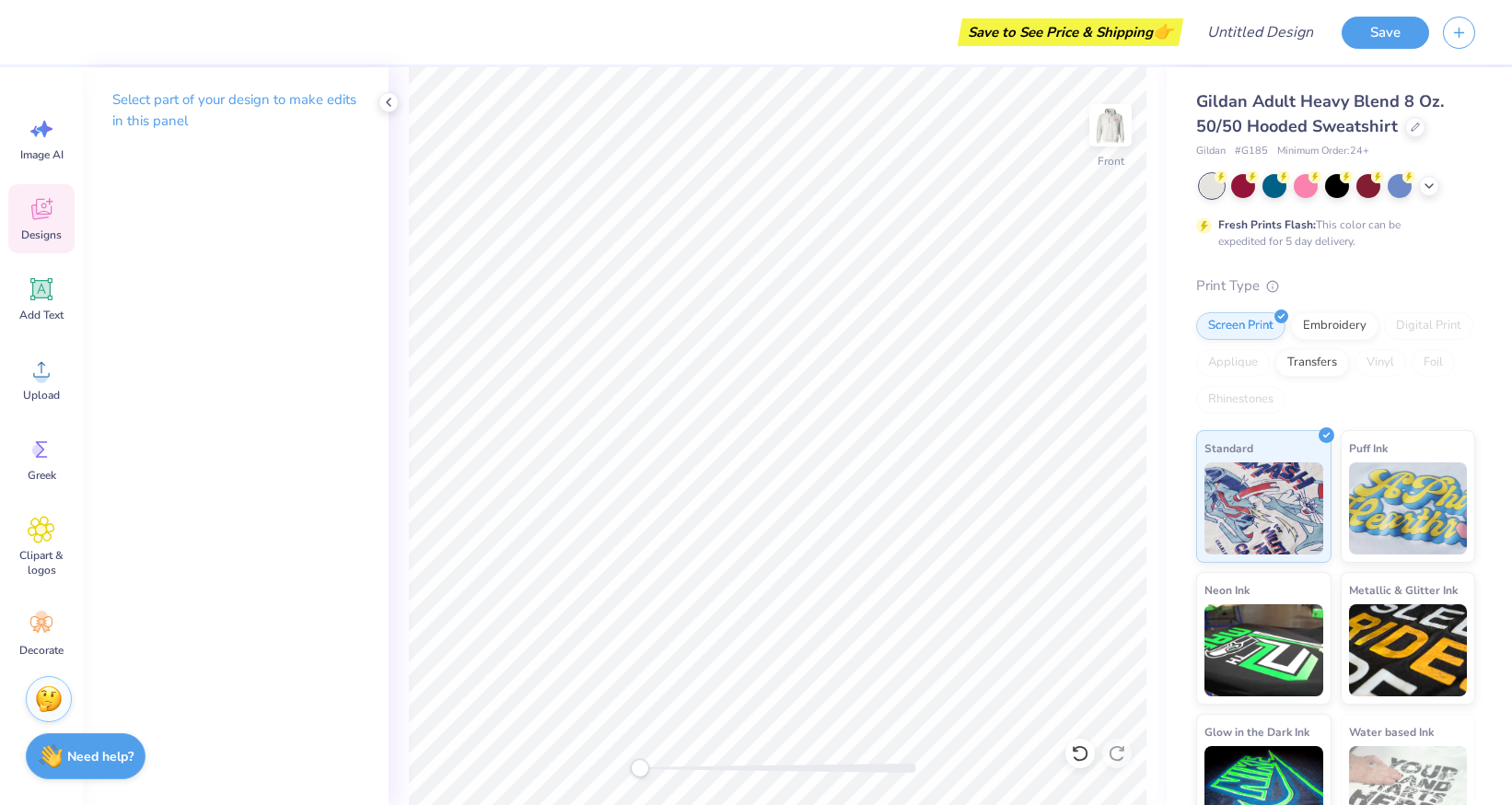
click at [50, 198] on icon at bounding box center [41, 208] width 28 height 28
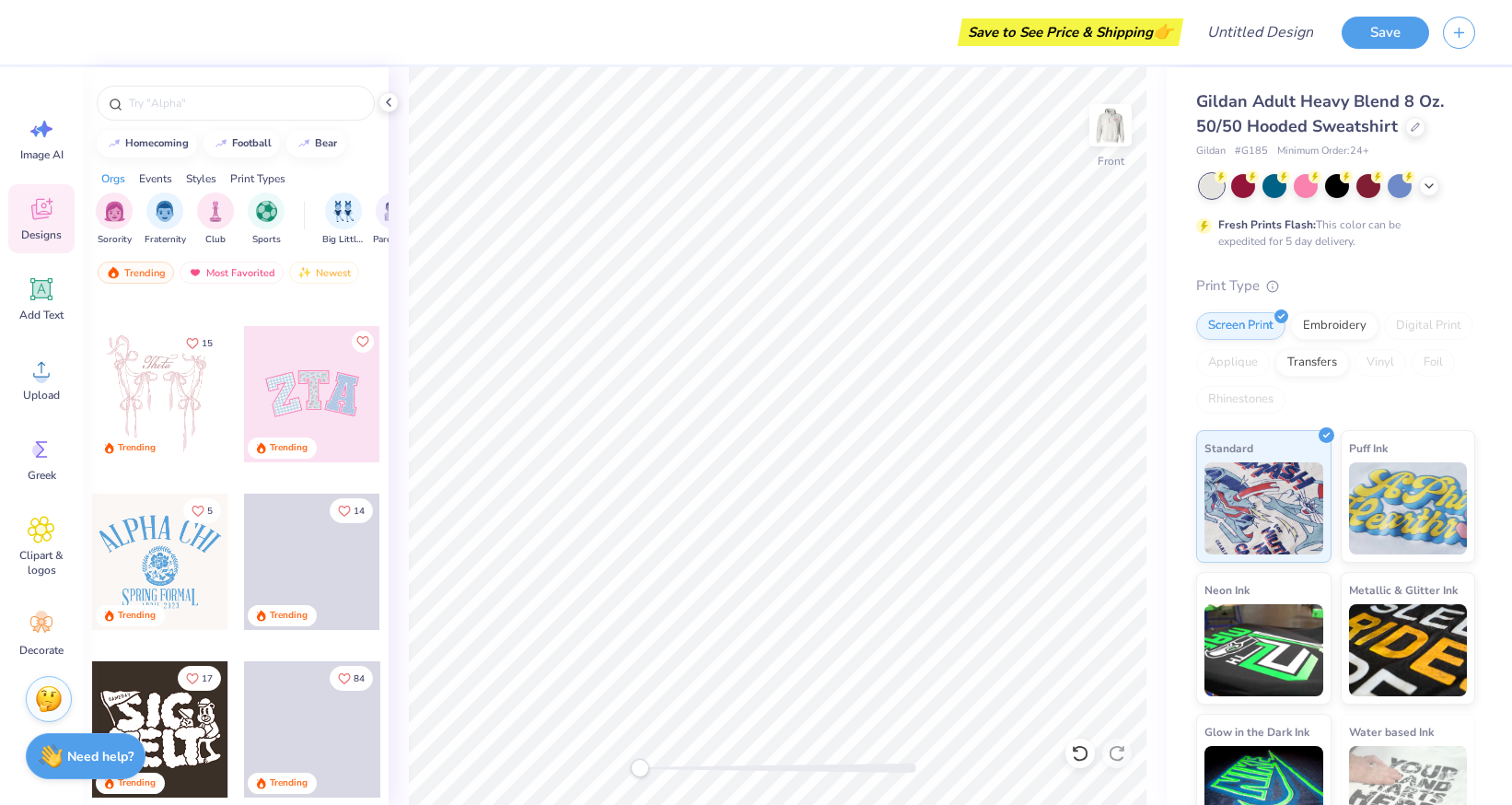
scroll to position [109, 0]
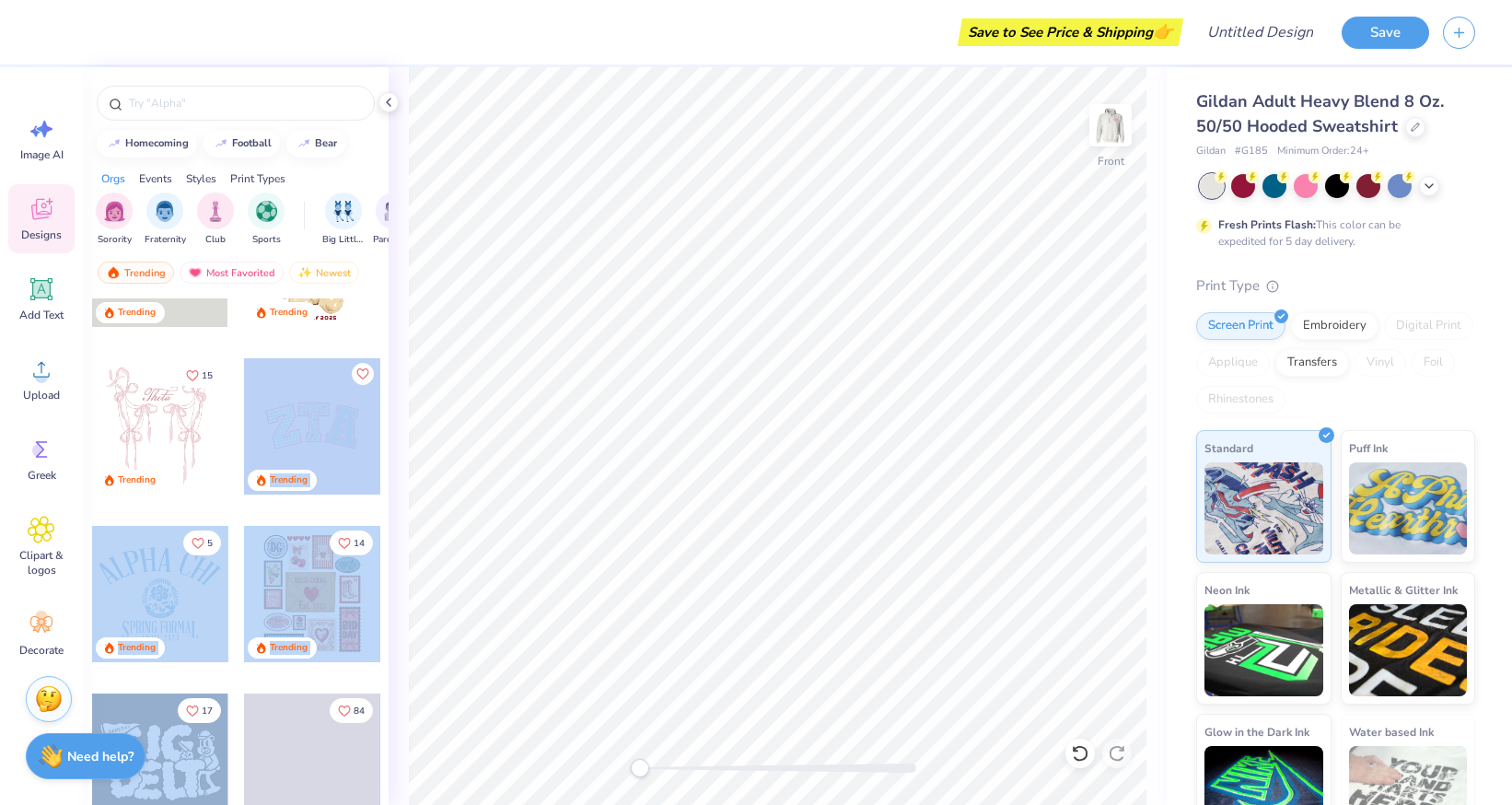
click at [775, 391] on div "Save to See Price & Shipping 👉 Design Title Save Image AI Designs Add Text Uplo…" at bounding box center [756, 402] width 1512 height 805
click at [266, 484] on div "Trending" at bounding box center [282, 480] width 69 height 21
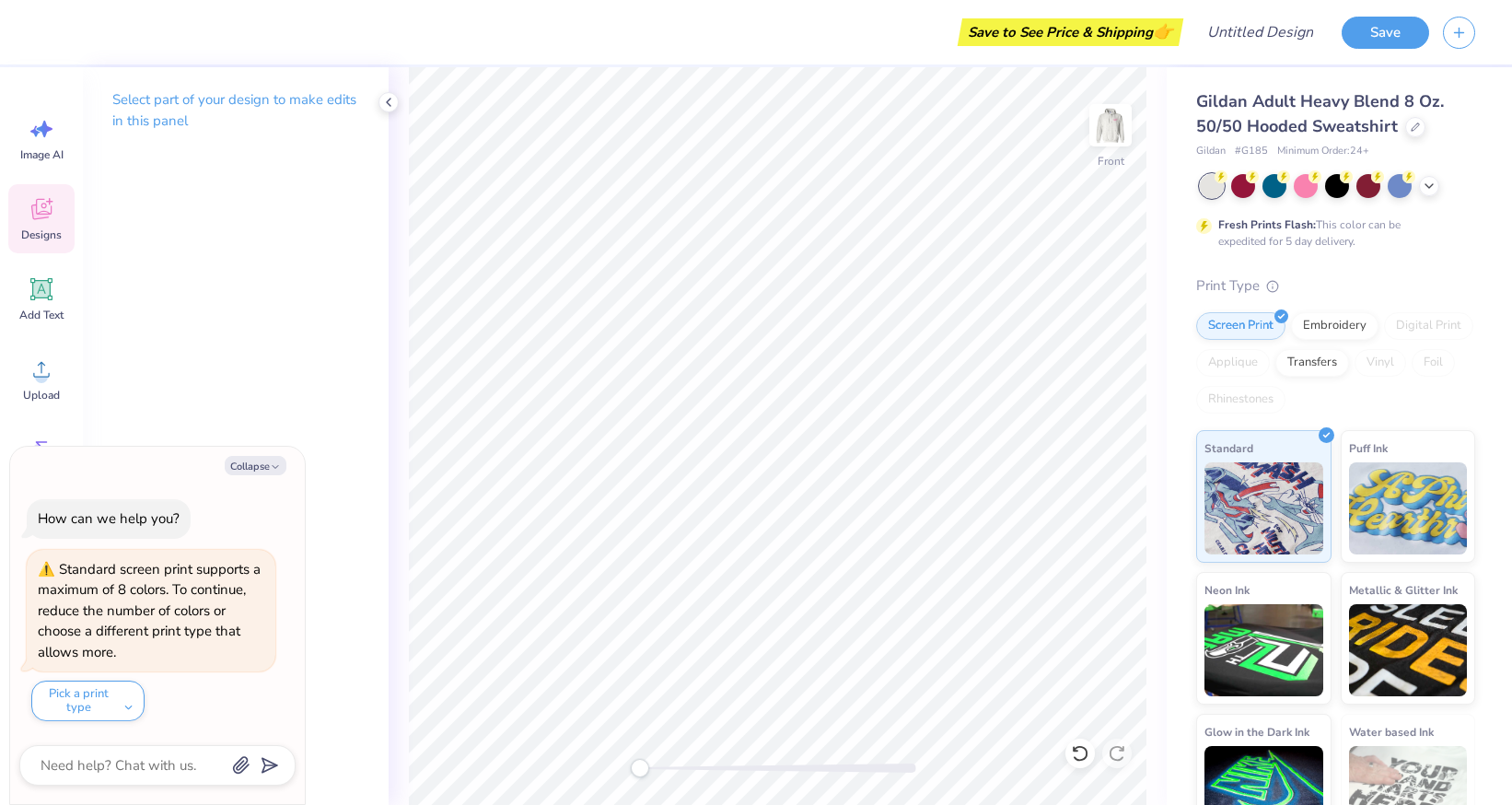
click at [37, 214] on icon at bounding box center [41, 211] width 17 height 14
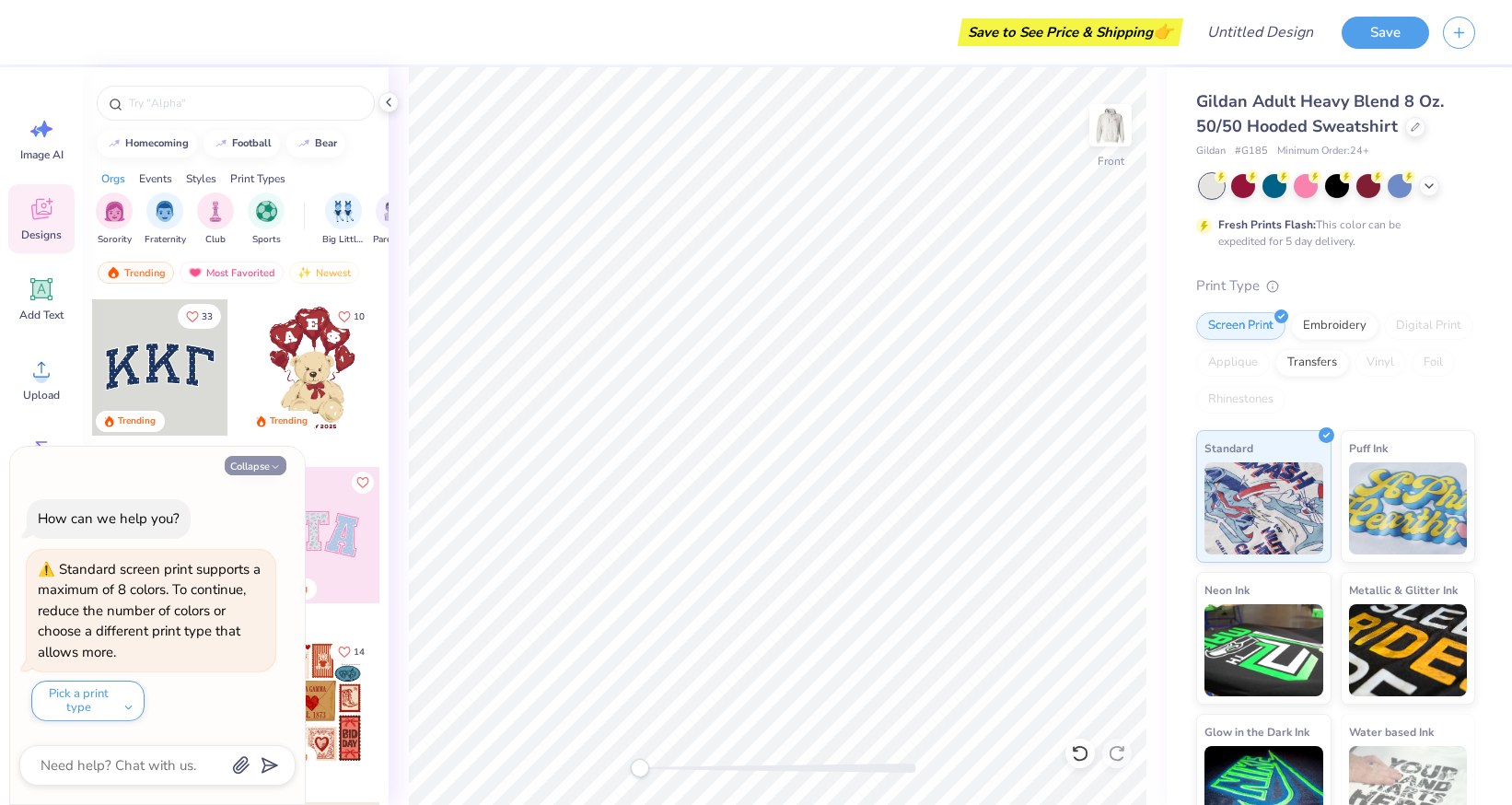
click at [253, 467] on button "Collapse" at bounding box center [256, 465] width 61 height 19
type textarea "x"
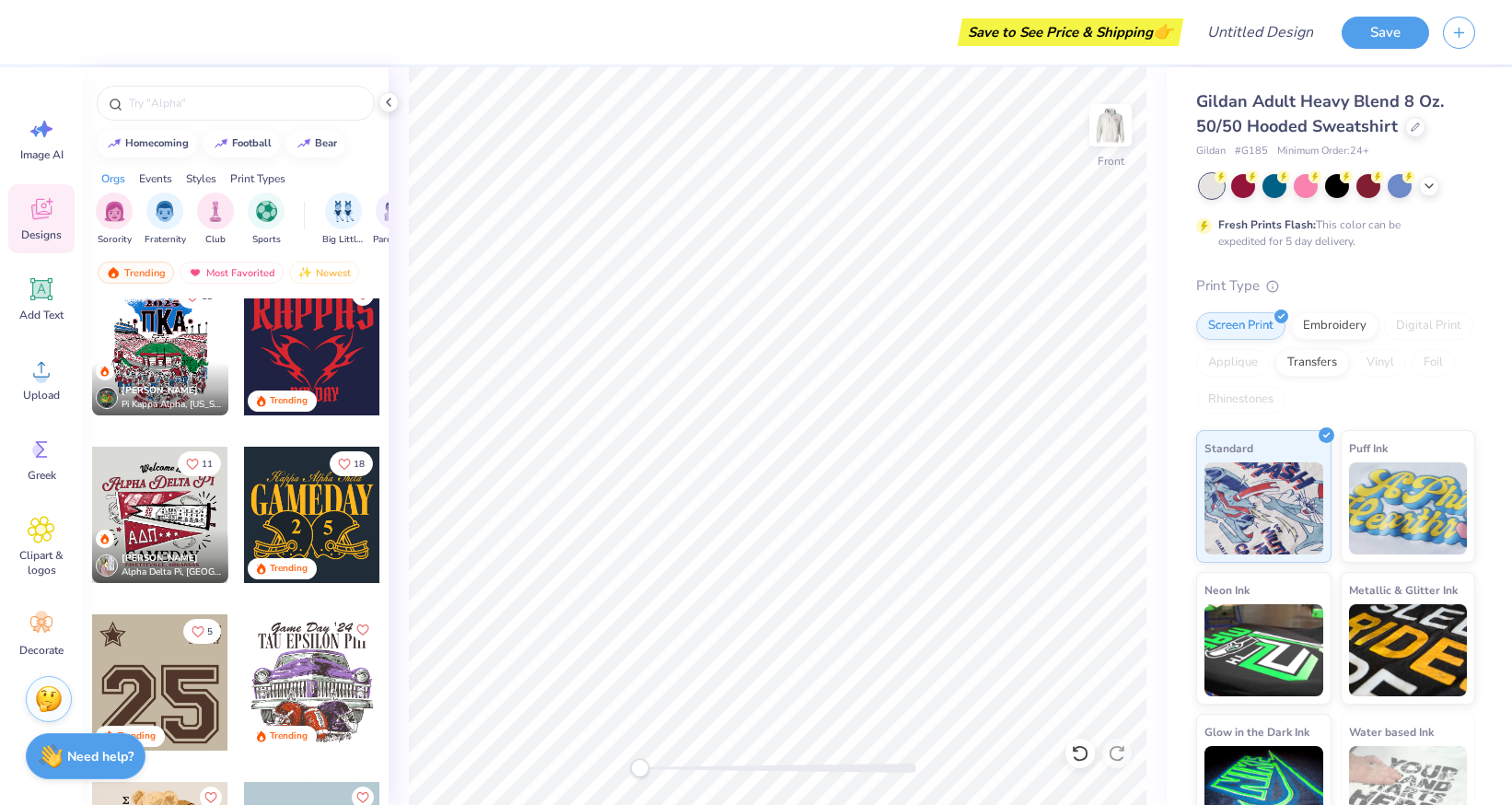
scroll to position [1216, 0]
